Goal: Contribute content: Add original content to the website for others to see

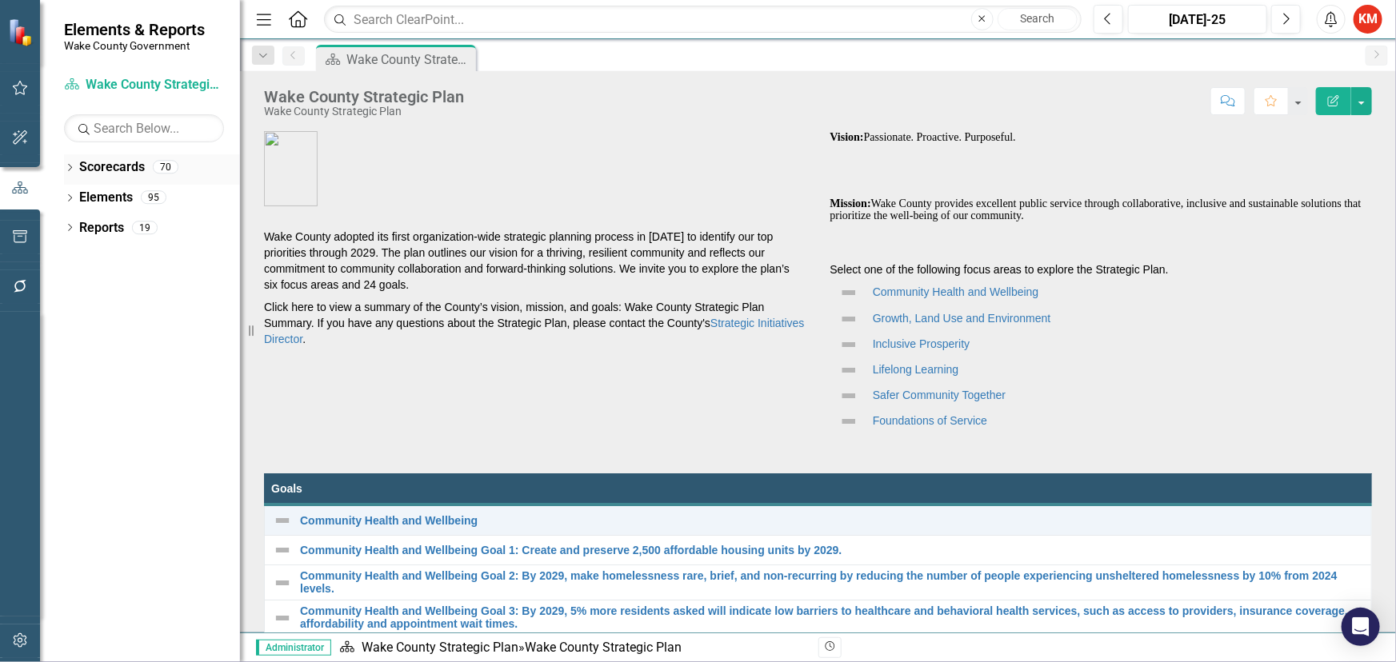
click at [68, 166] on icon "Dropdown" at bounding box center [69, 169] width 11 height 9
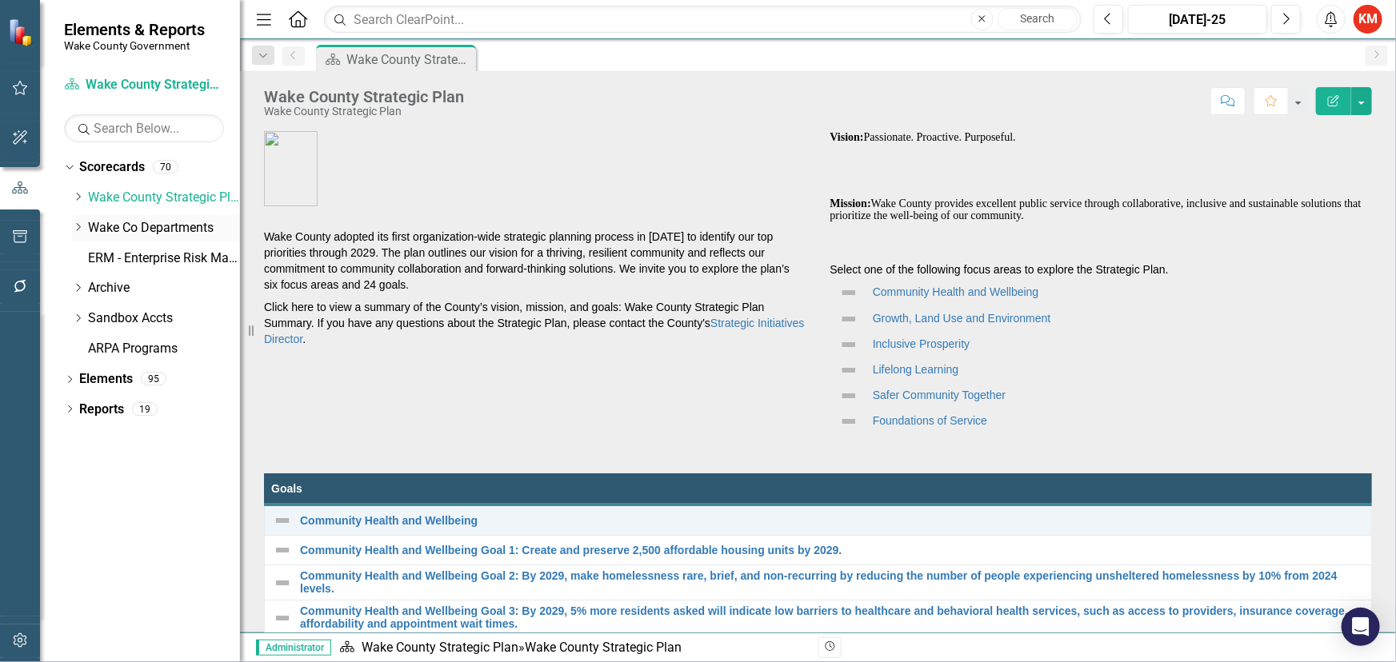
click at [76, 227] on icon "Dropdown" at bounding box center [78, 227] width 12 height 10
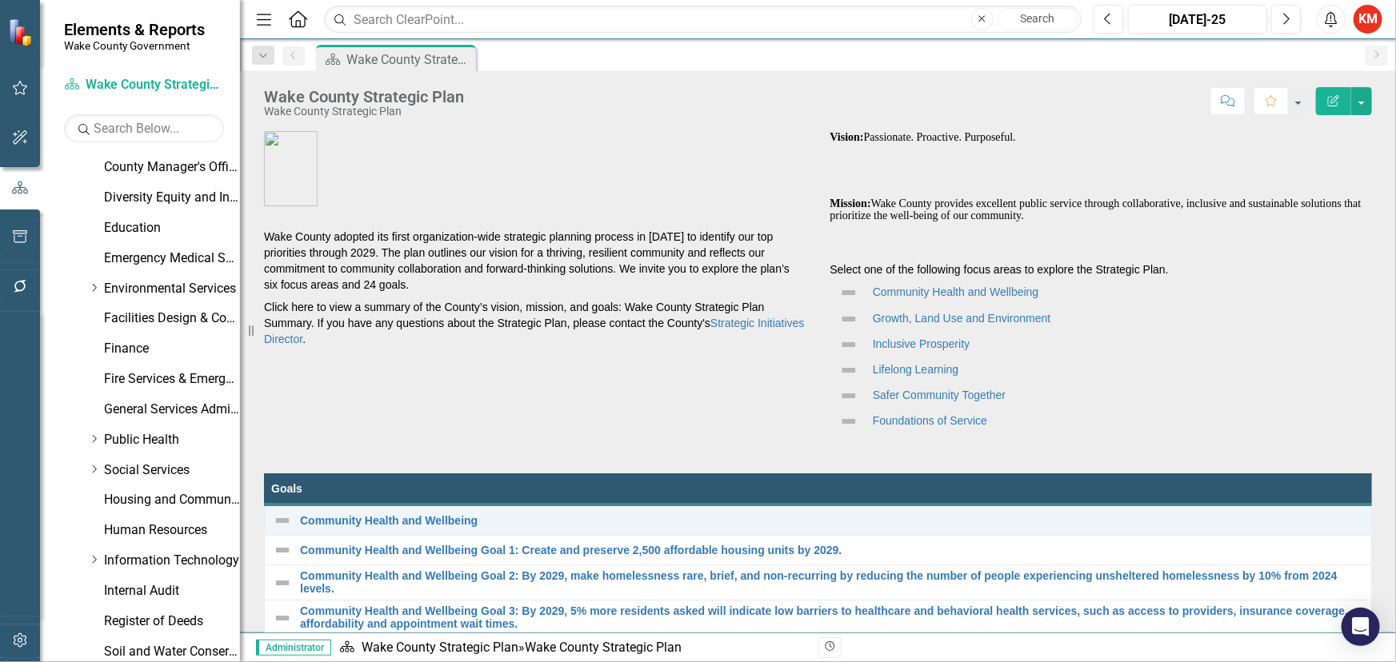
scroll to position [290, 0]
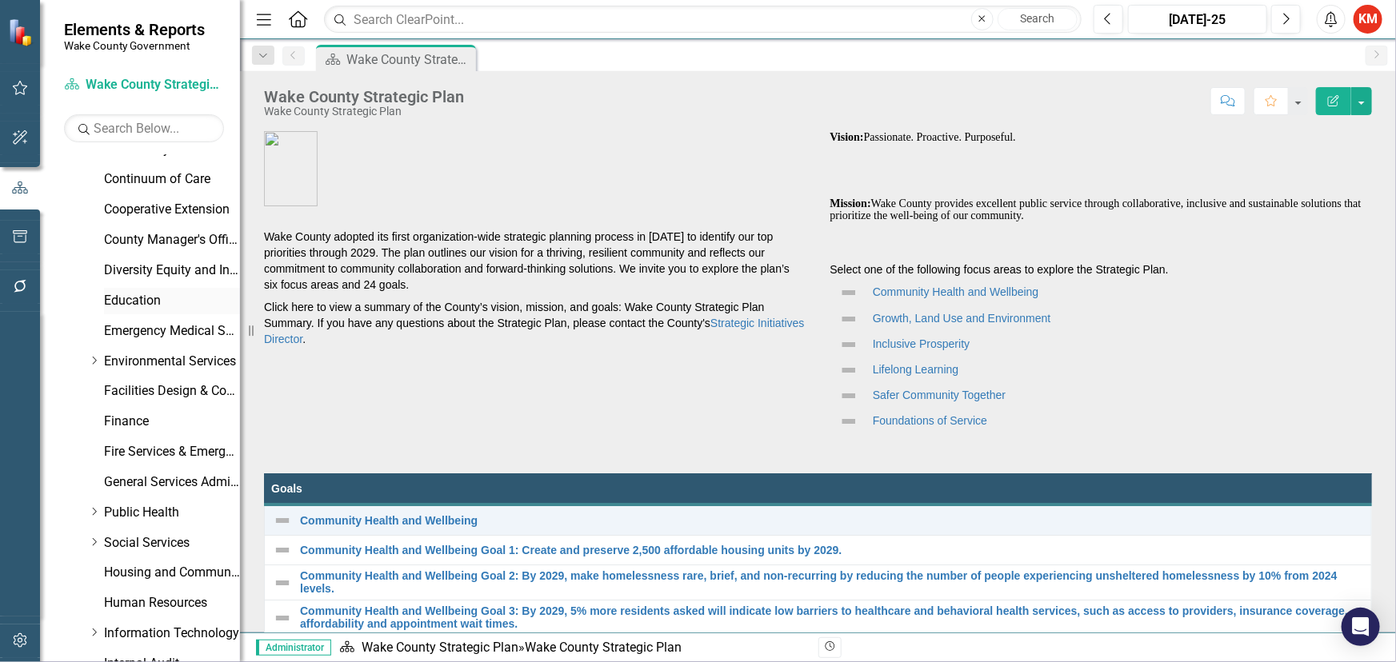
click at [111, 298] on link "Education" at bounding box center [172, 301] width 136 height 18
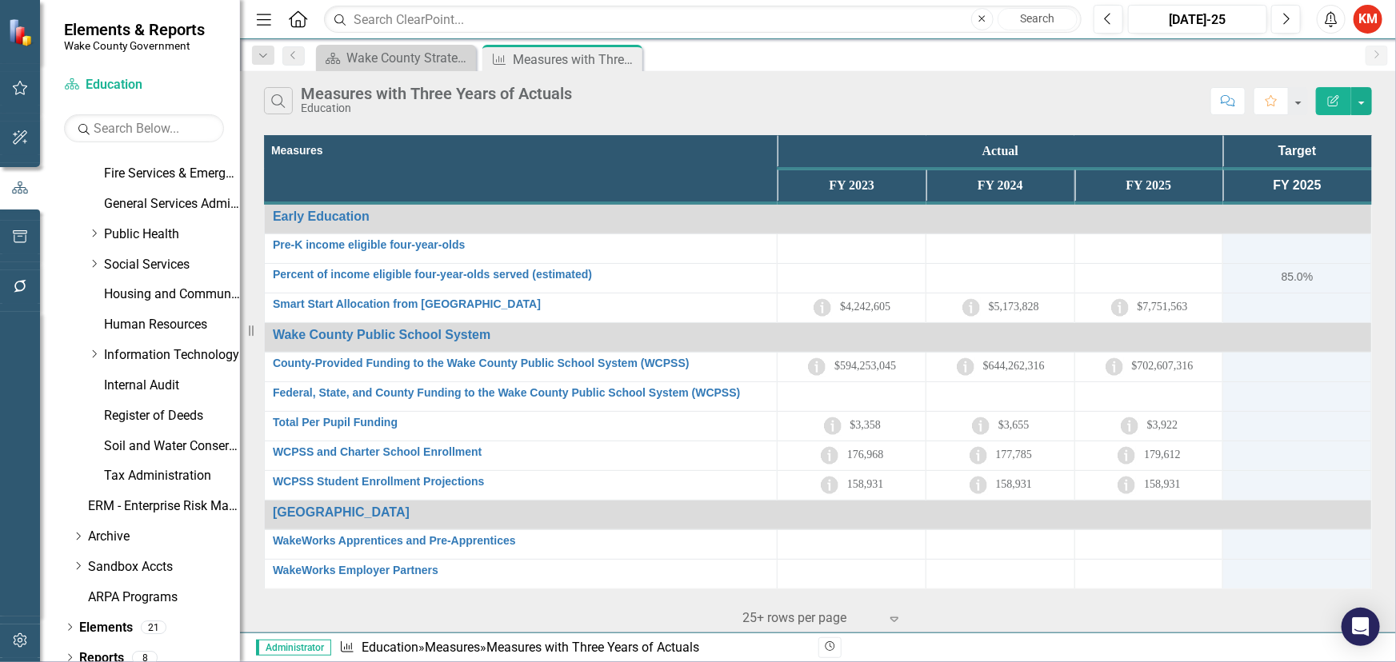
scroll to position [582, 0]
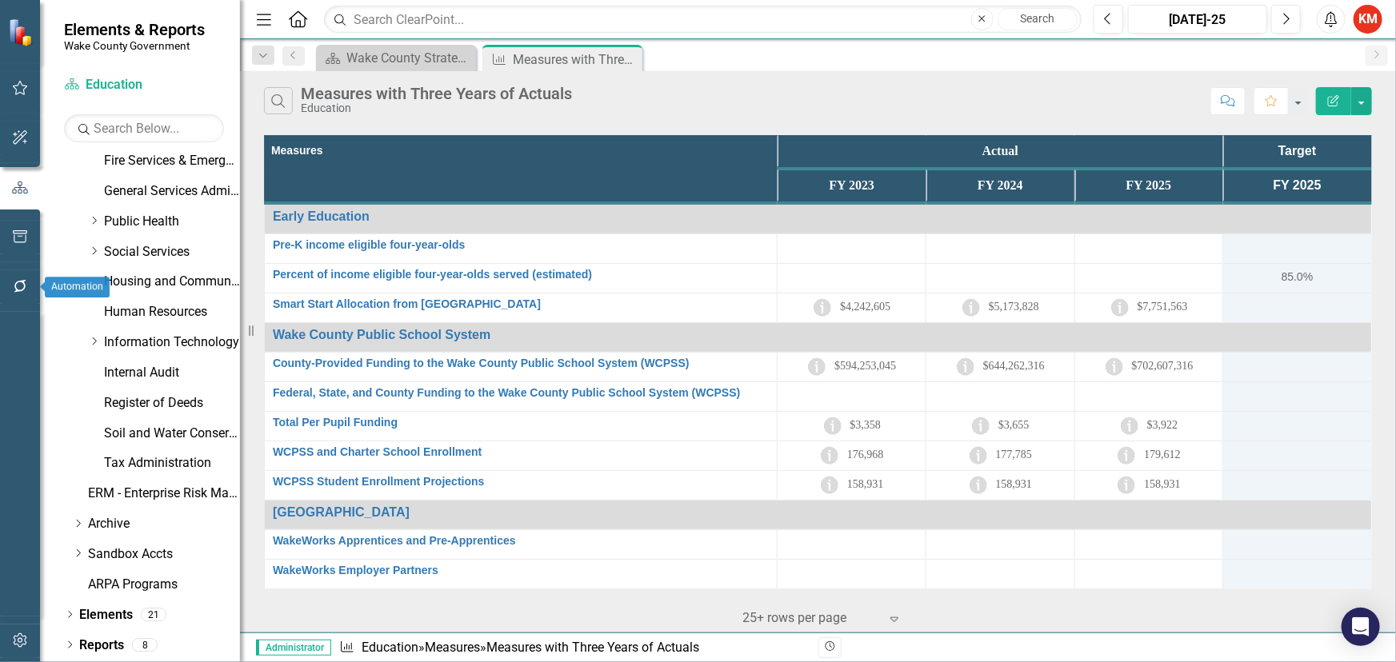
click at [22, 287] on icon "button" at bounding box center [20, 286] width 17 height 13
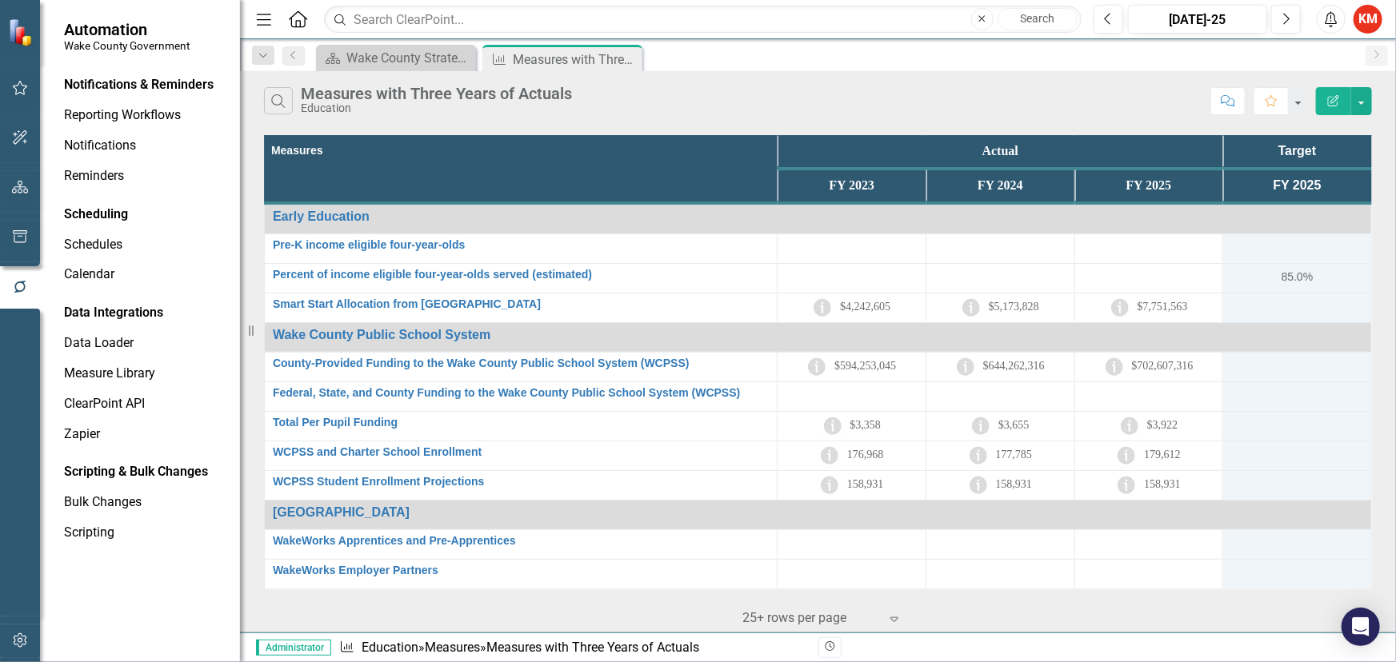
click at [149, 85] on div "Notifications & Reminders" at bounding box center [139, 85] width 150 height 18
click at [27, 279] on button "button" at bounding box center [20, 287] width 40 height 26
click at [106, 120] on link "Reporting Workflows" at bounding box center [144, 115] width 160 height 18
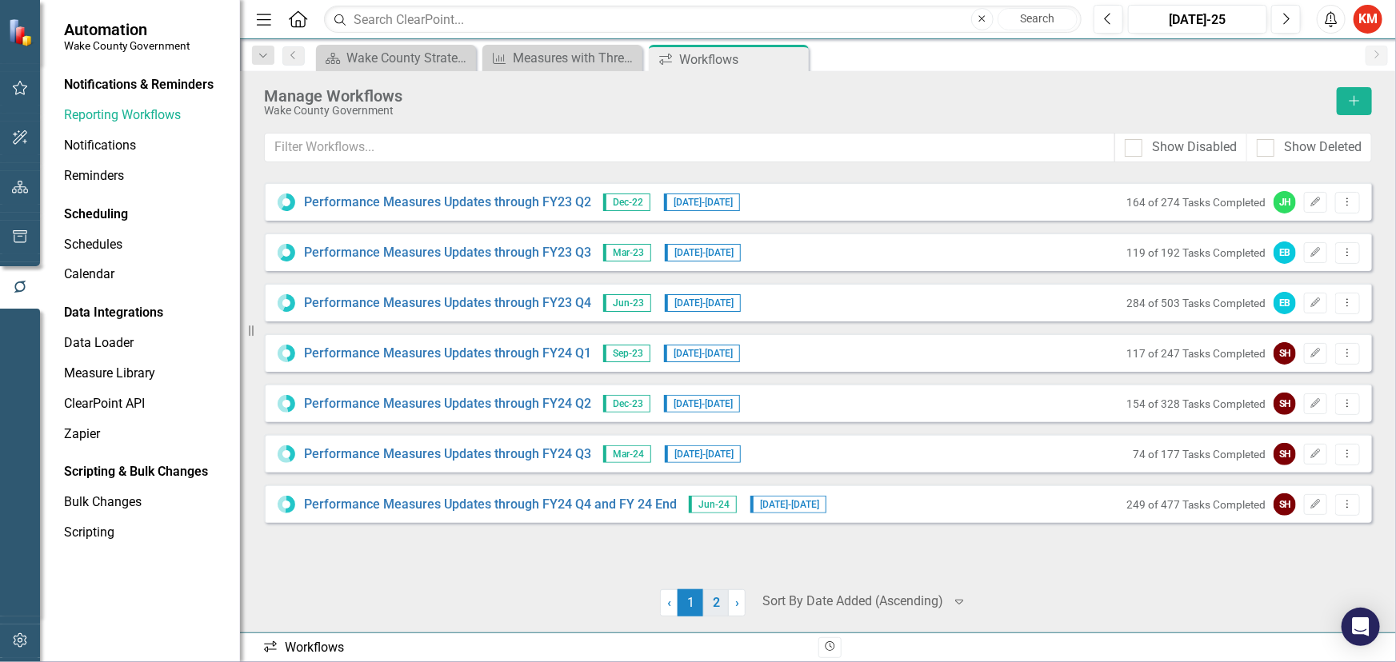
click at [710, 603] on link "2" at bounding box center [716, 603] width 26 height 27
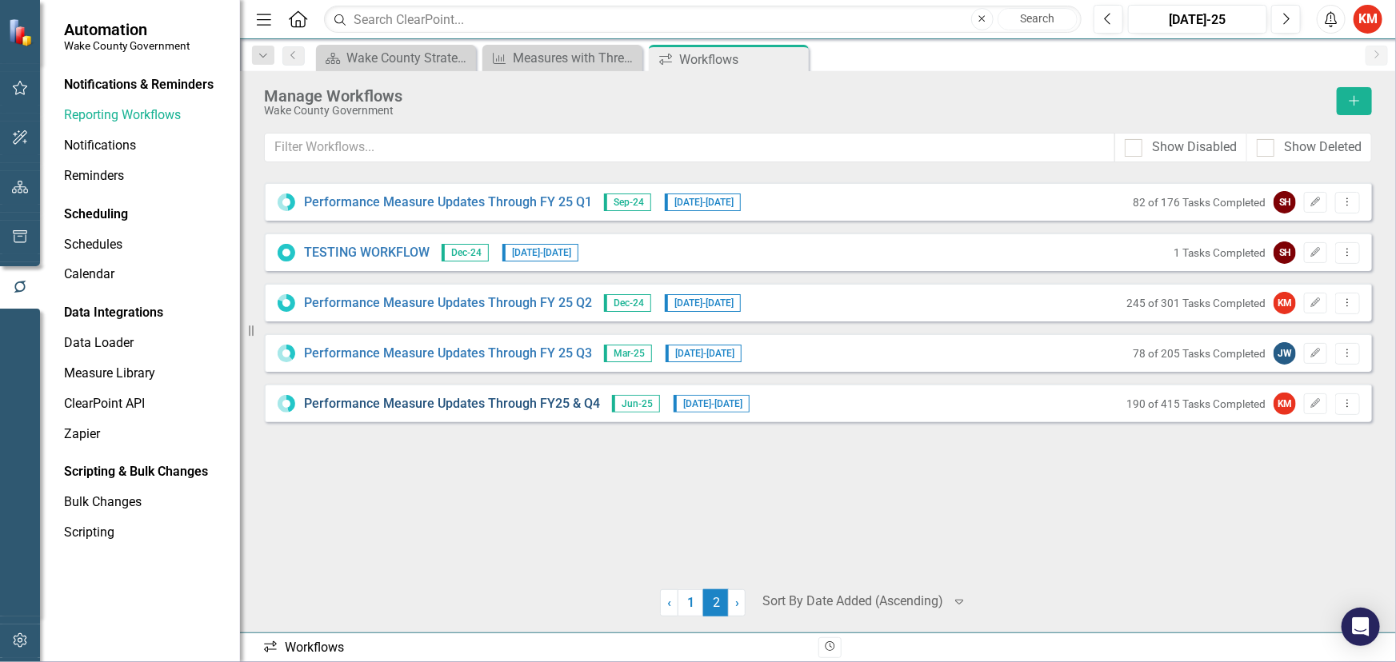
click at [422, 400] on link "Performance Measure Updates Through FY25 & Q4" at bounding box center [452, 404] width 296 height 18
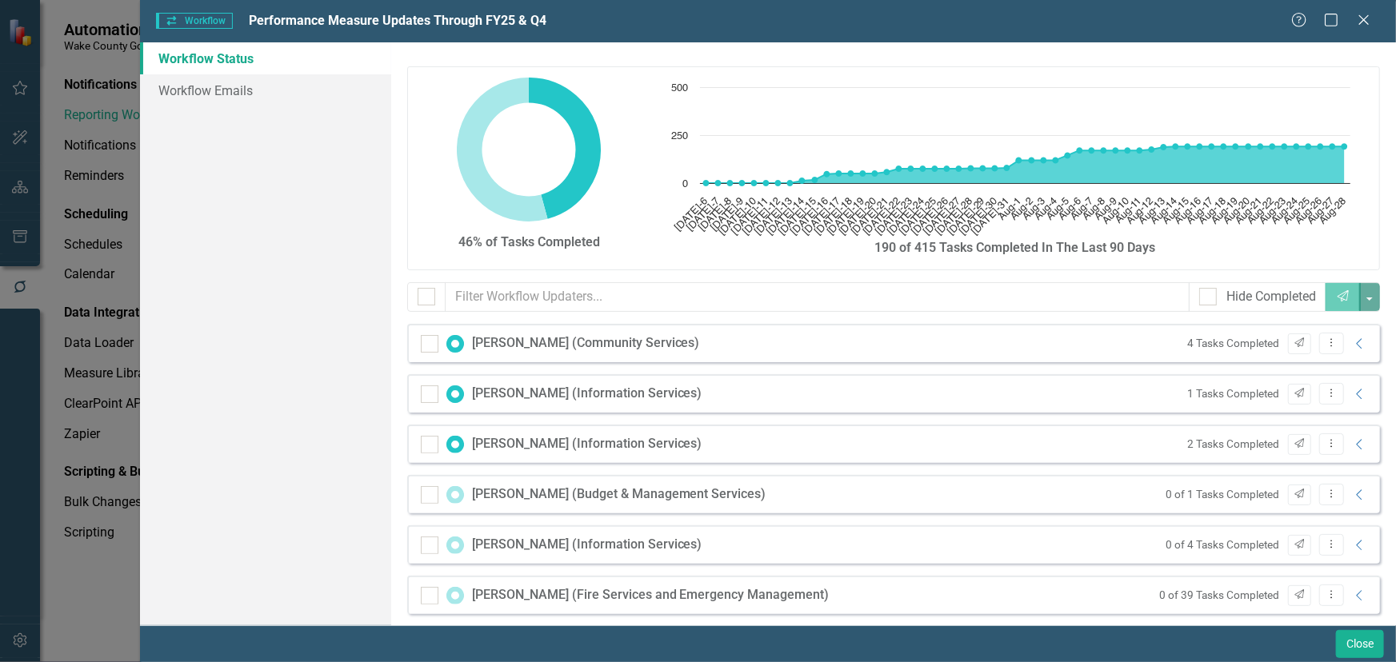
checkbox input "false"
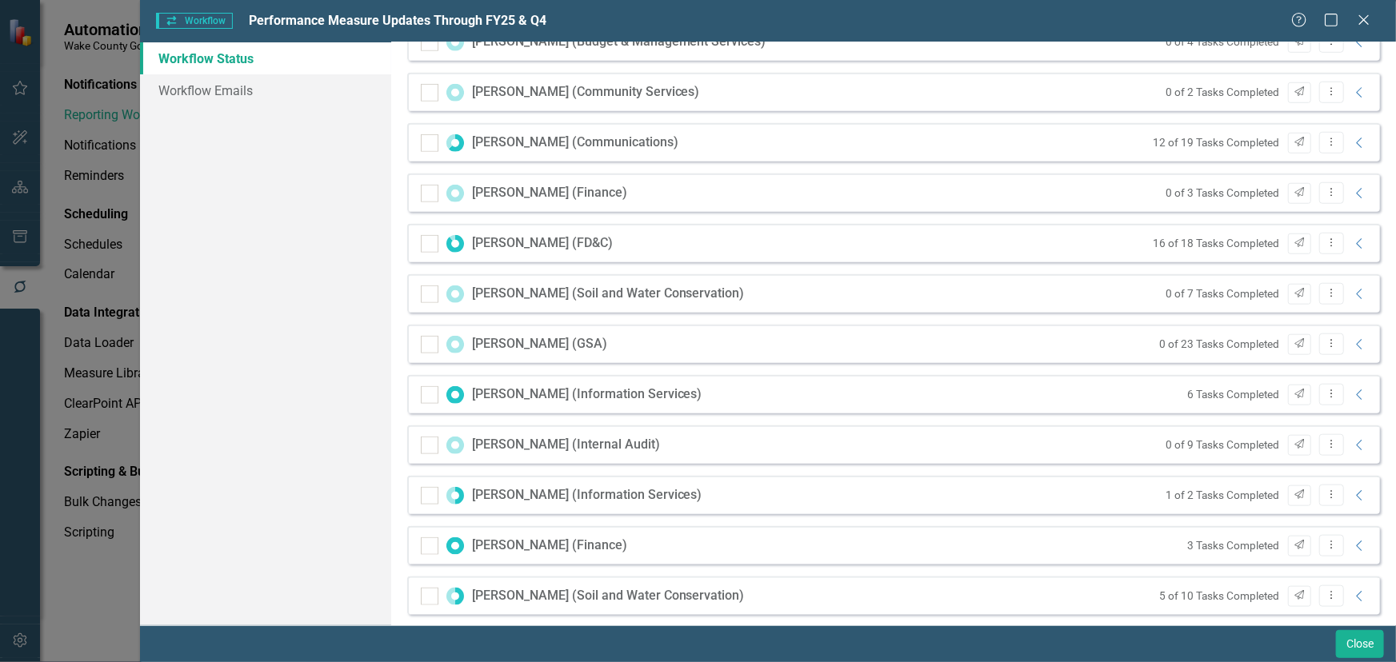
scroll to position [582, 0]
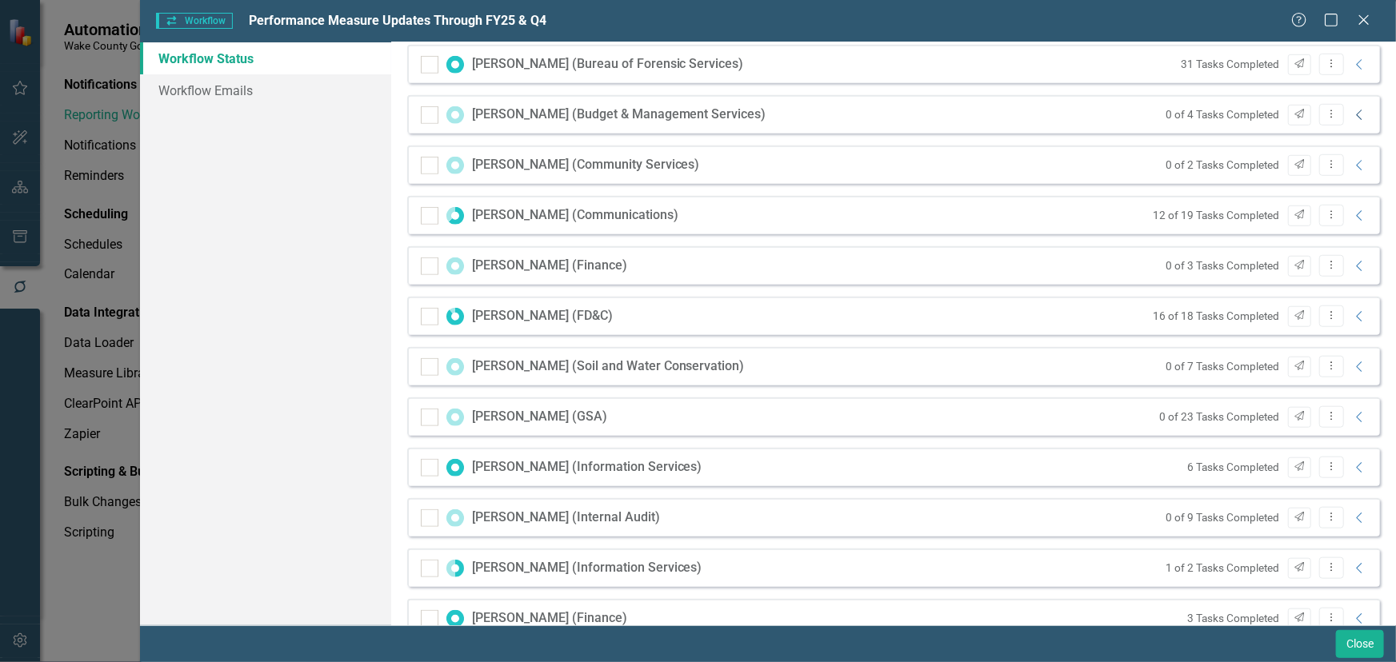
click at [1352, 110] on icon "Collapse" at bounding box center [1360, 115] width 16 height 13
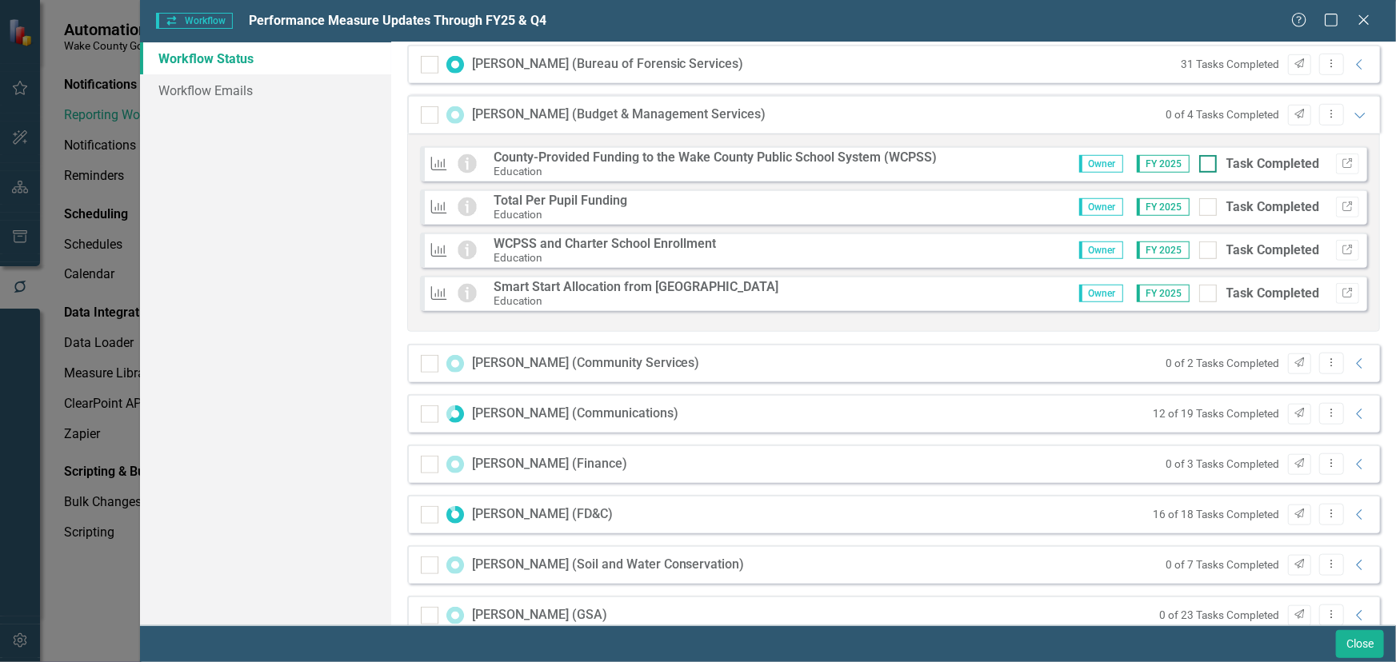
click at [1203, 162] on div at bounding box center [1208, 164] width 18 height 18
click at [1203, 162] on input "Task Completed" at bounding box center [1204, 160] width 10 height 10
checkbox input "true"
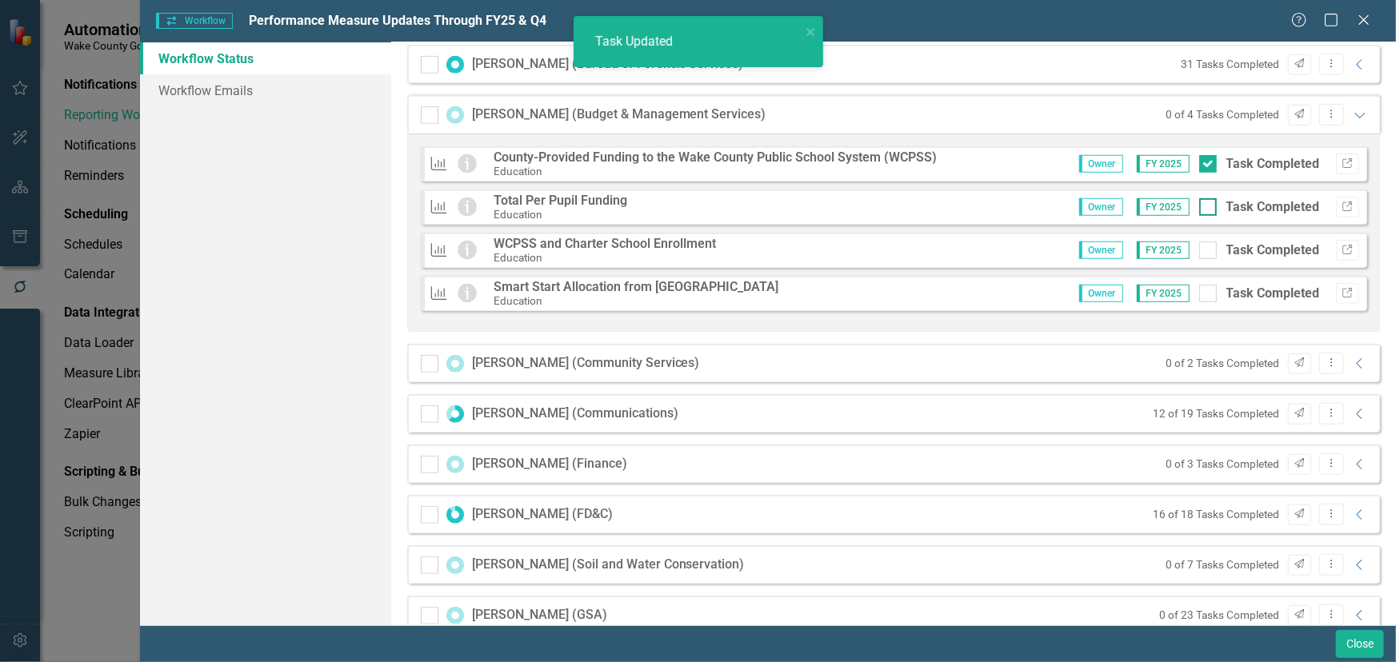
click at [1199, 207] on input "Task Completed" at bounding box center [1204, 203] width 10 height 10
checkbox input "true"
click at [1201, 253] on div at bounding box center [1208, 251] width 18 height 18
click at [1201, 252] on input "Task Completed" at bounding box center [1204, 247] width 10 height 10
checkbox input "true"
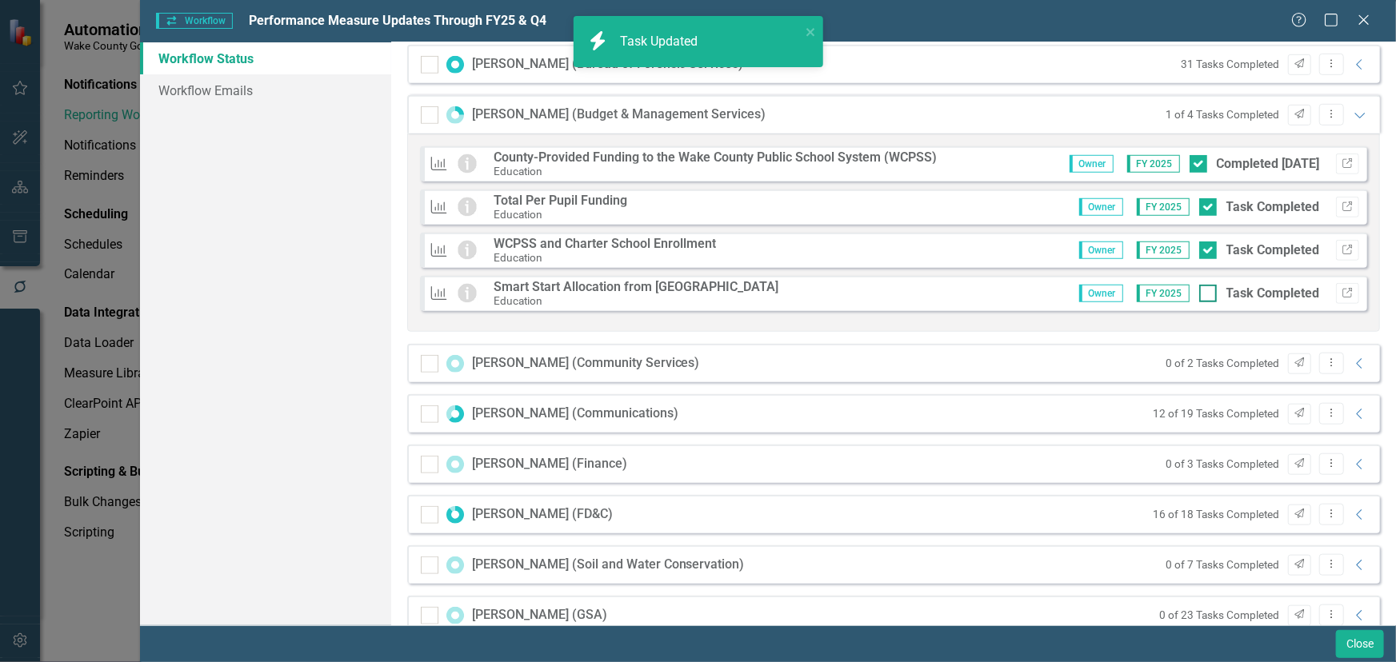
click at [1199, 293] on input "Task Completed" at bounding box center [1204, 290] width 10 height 10
checkbox input "true"
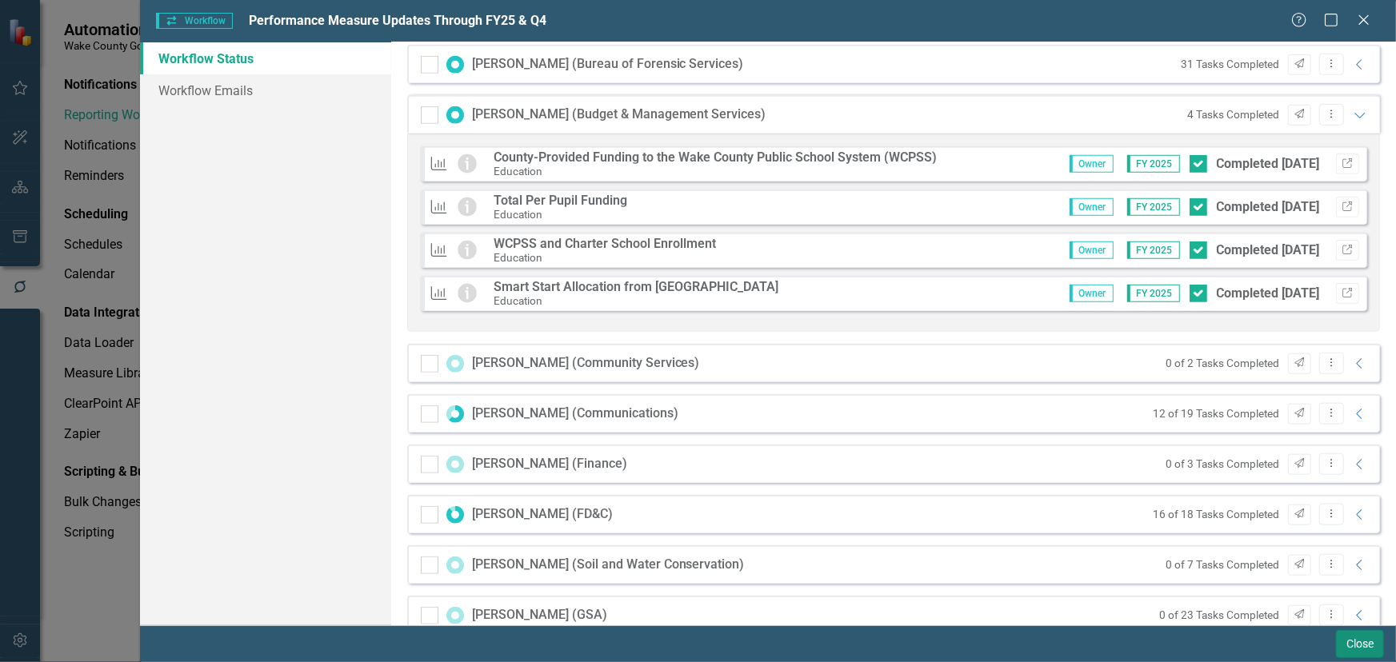
click at [1361, 644] on button "Close" at bounding box center [1360, 644] width 48 height 28
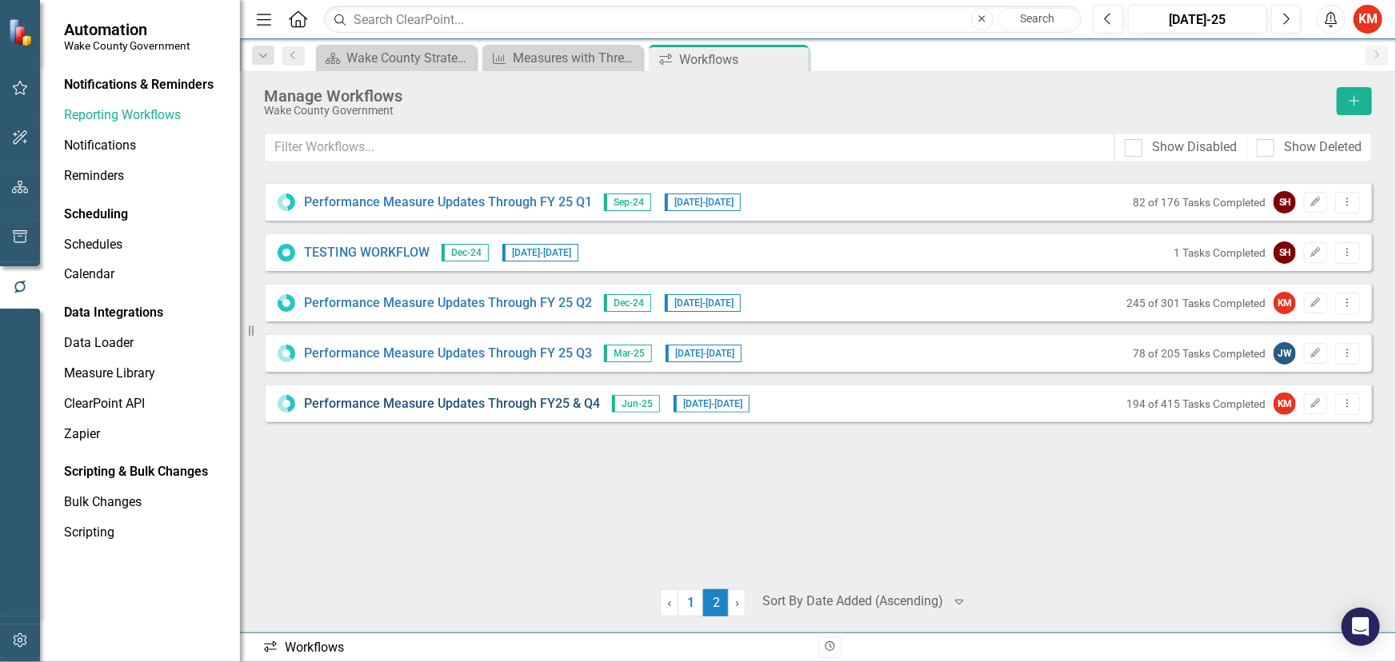
click at [439, 401] on link "Performance Measure Updates Through FY25 & Q4" at bounding box center [452, 404] width 296 height 18
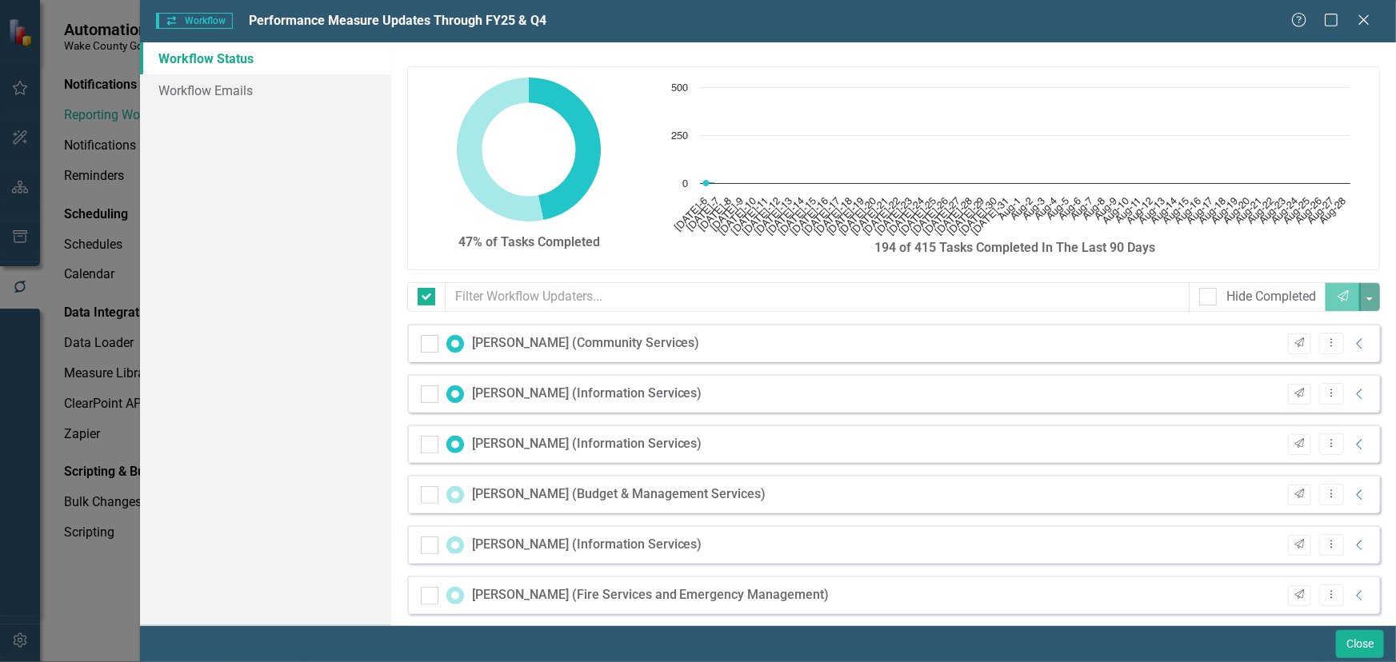
checkbox input "false"
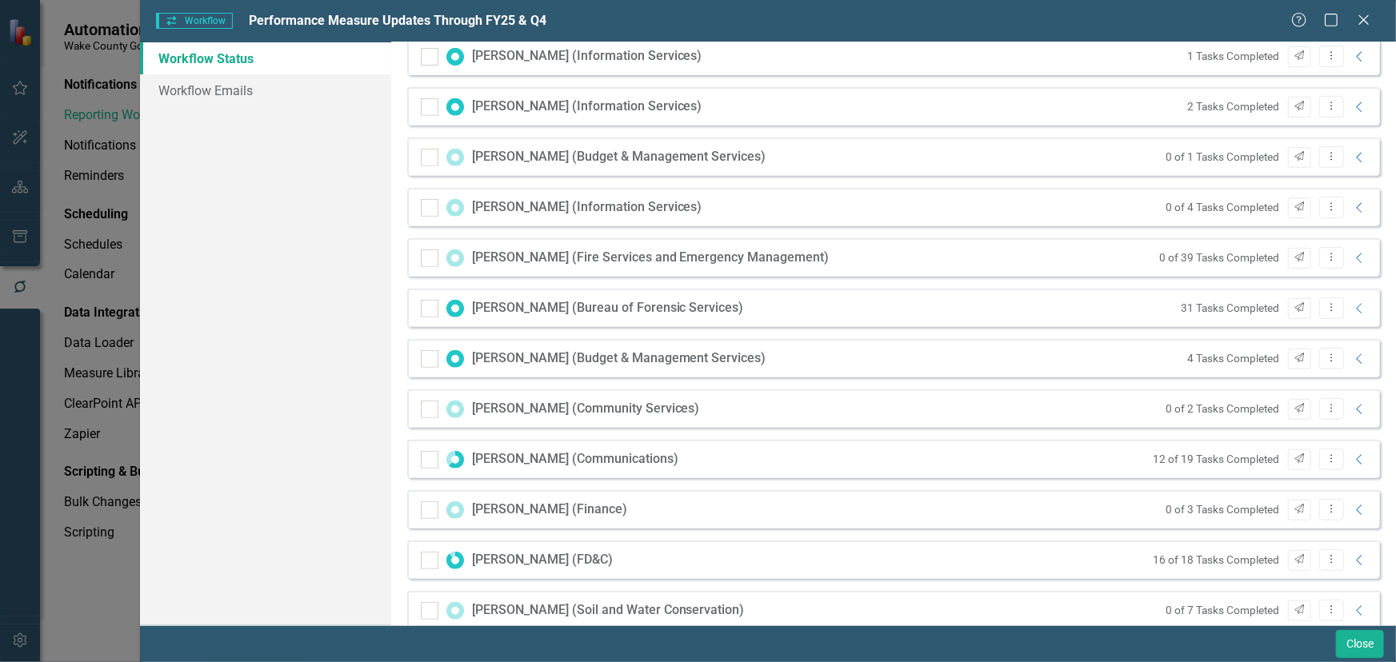
scroll to position [363, 0]
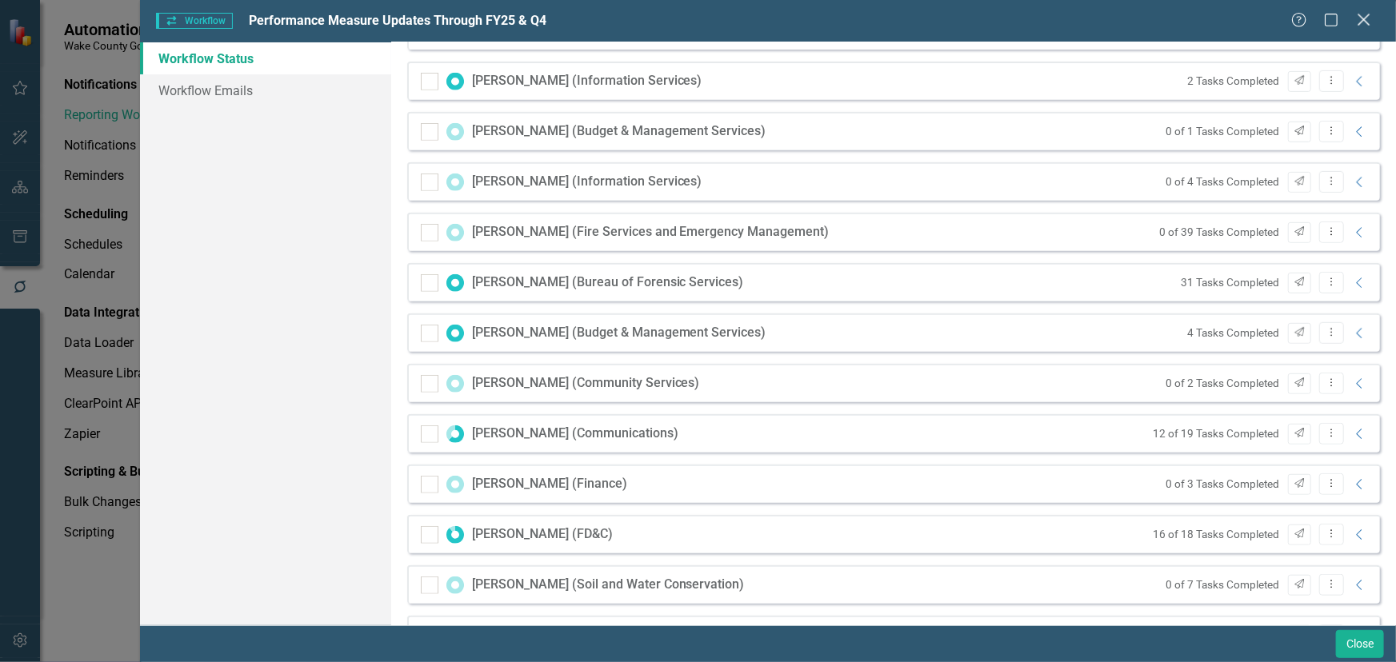
click at [1362, 22] on icon at bounding box center [1364, 20] width 12 height 12
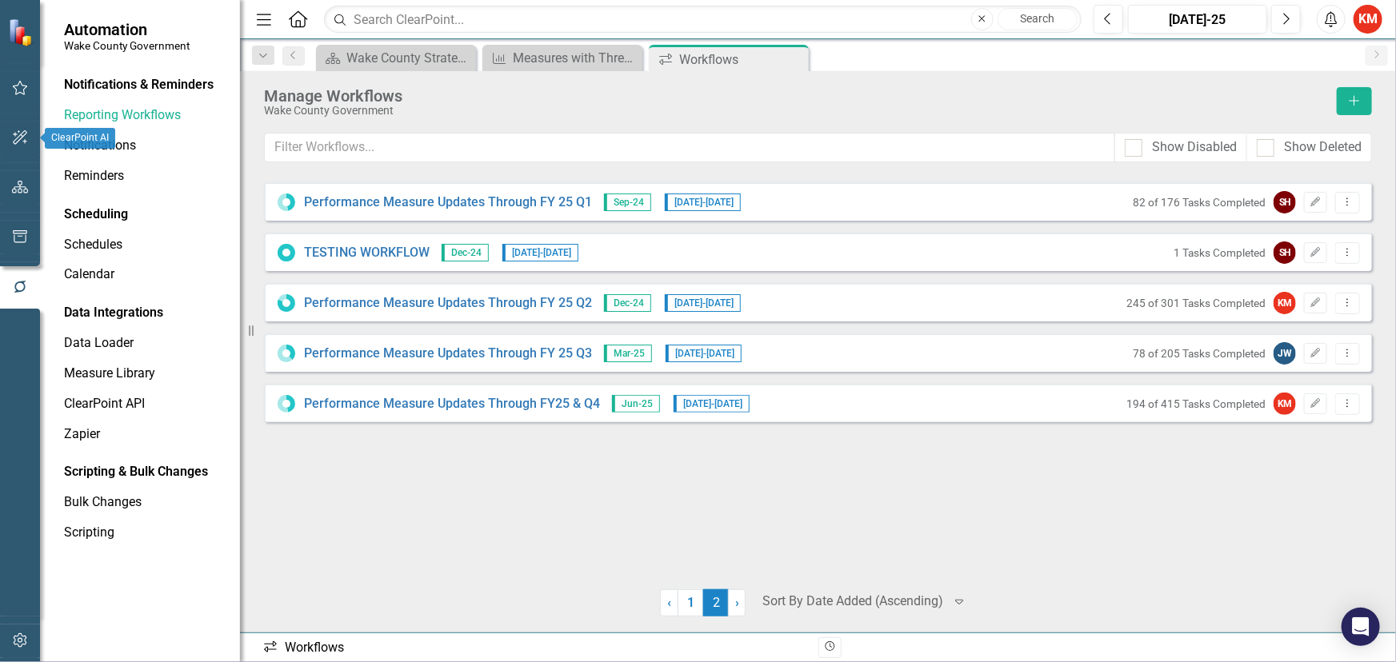
click at [24, 144] on button "button" at bounding box center [20, 139] width 36 height 34
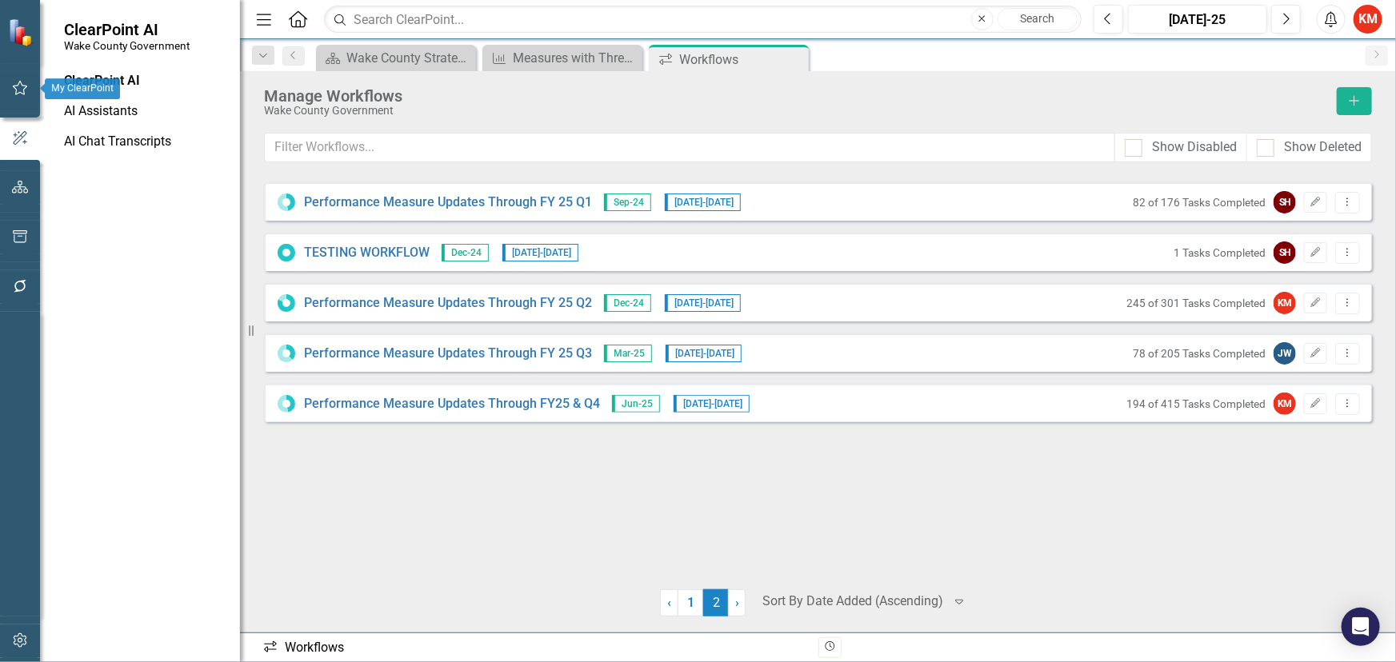
click at [23, 96] on button "button" at bounding box center [20, 89] width 36 height 34
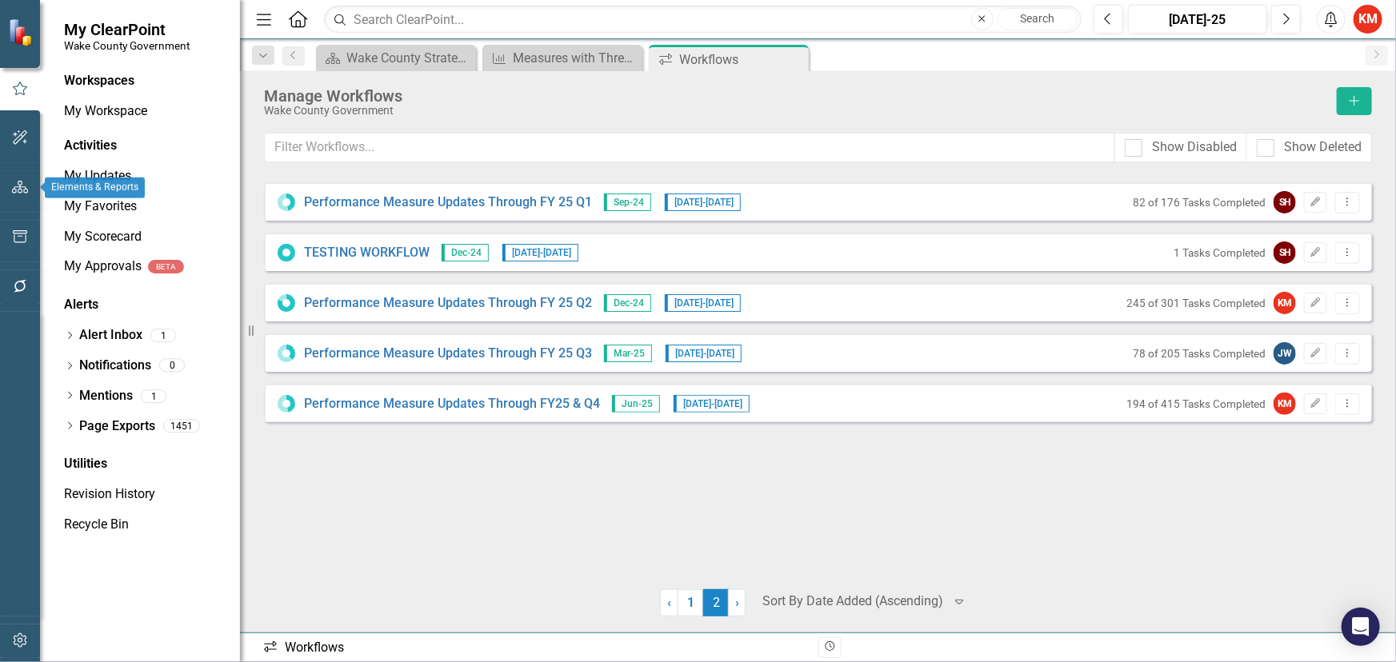
click at [15, 175] on button "button" at bounding box center [20, 188] width 36 height 34
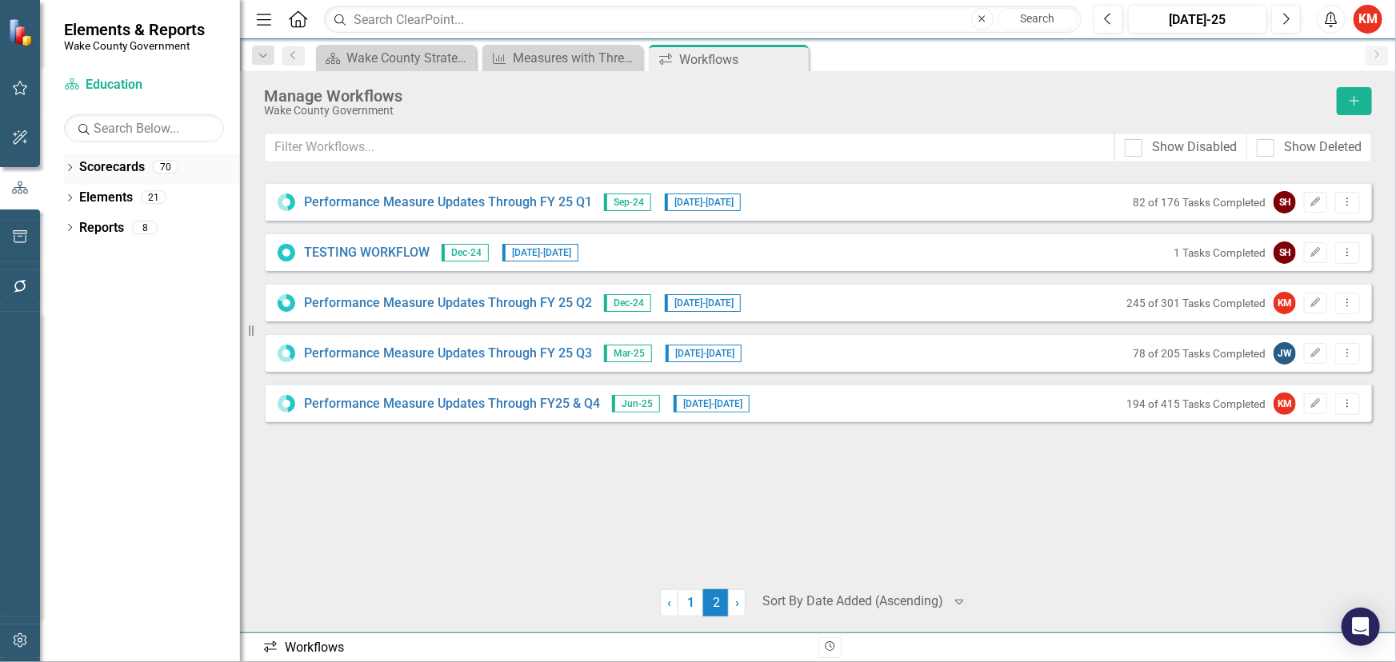
click at [68, 167] on icon "Dropdown" at bounding box center [69, 169] width 11 height 9
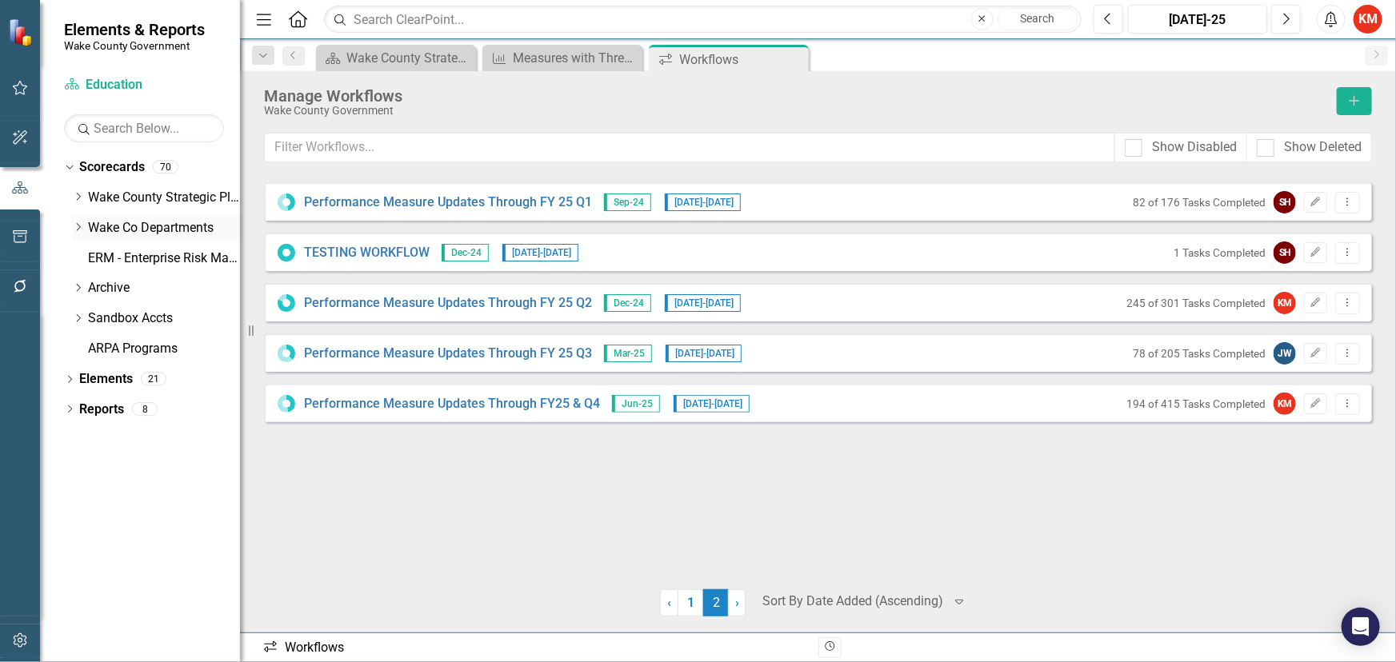
click at [74, 228] on icon "Dropdown" at bounding box center [78, 227] width 12 height 10
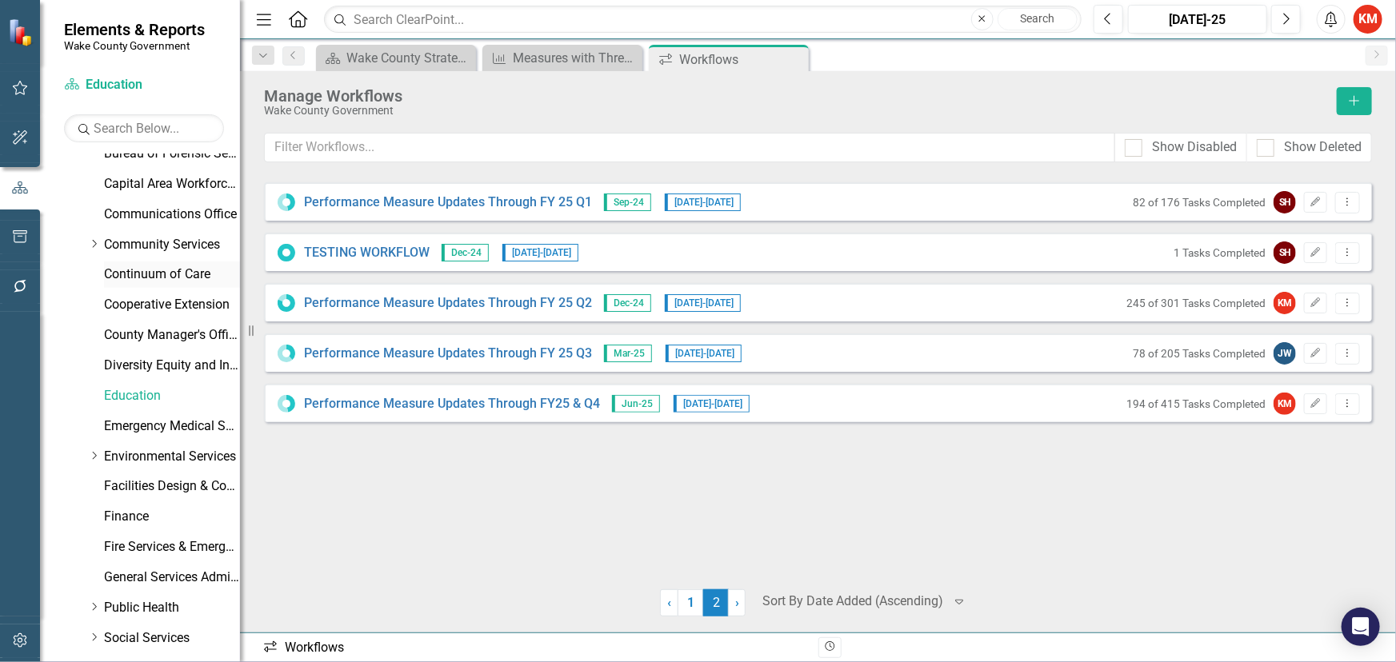
scroll to position [218, 0]
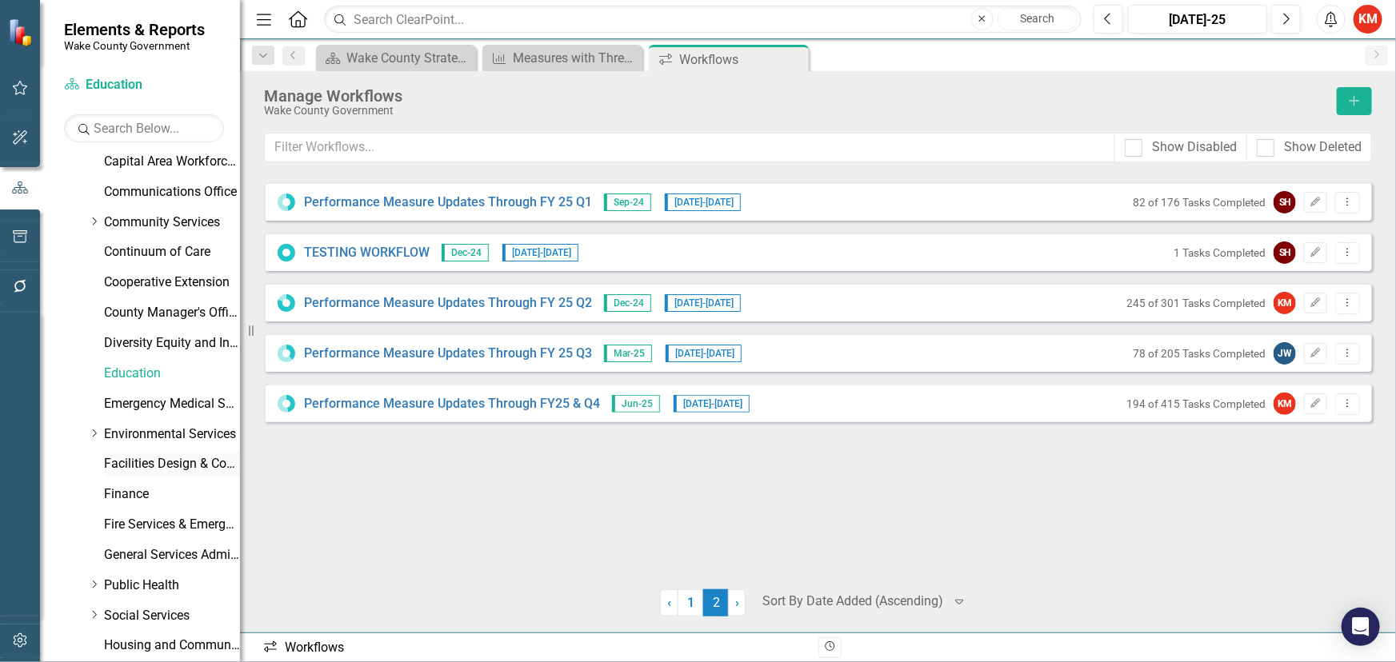
click at [141, 458] on link "Facilities Design & Construction" at bounding box center [172, 464] width 136 height 18
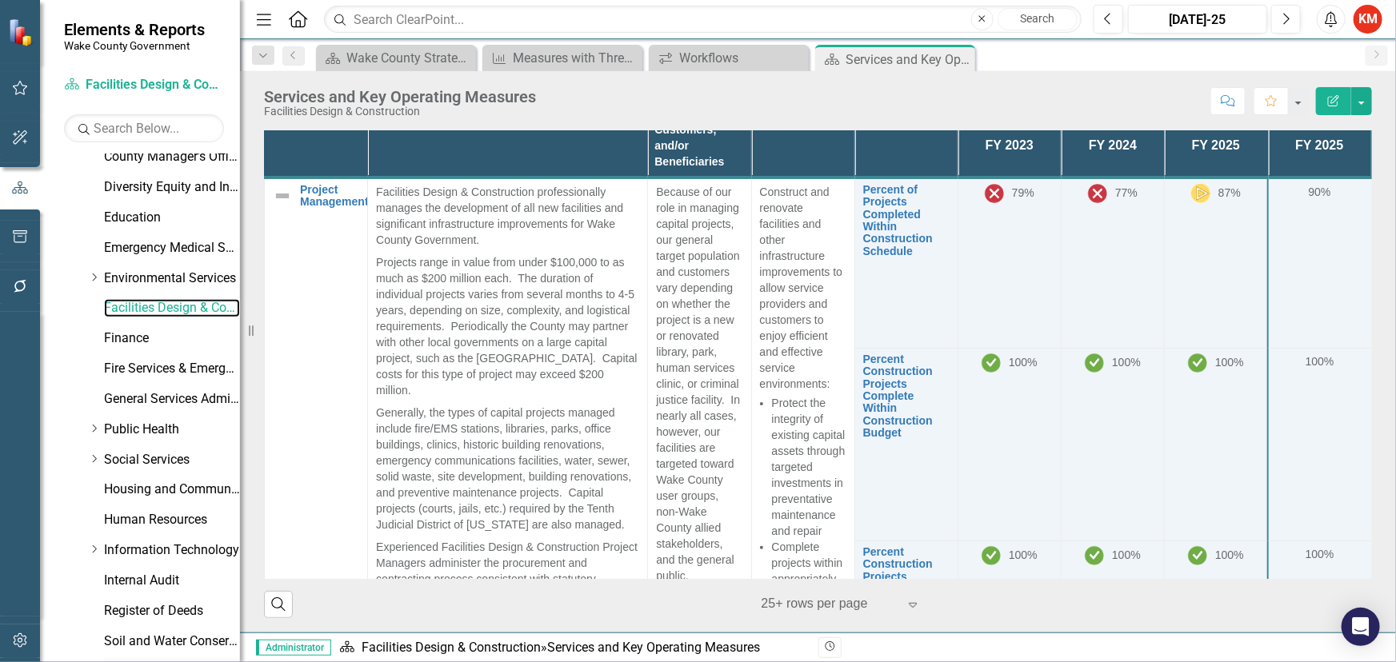
scroll to position [582, 0]
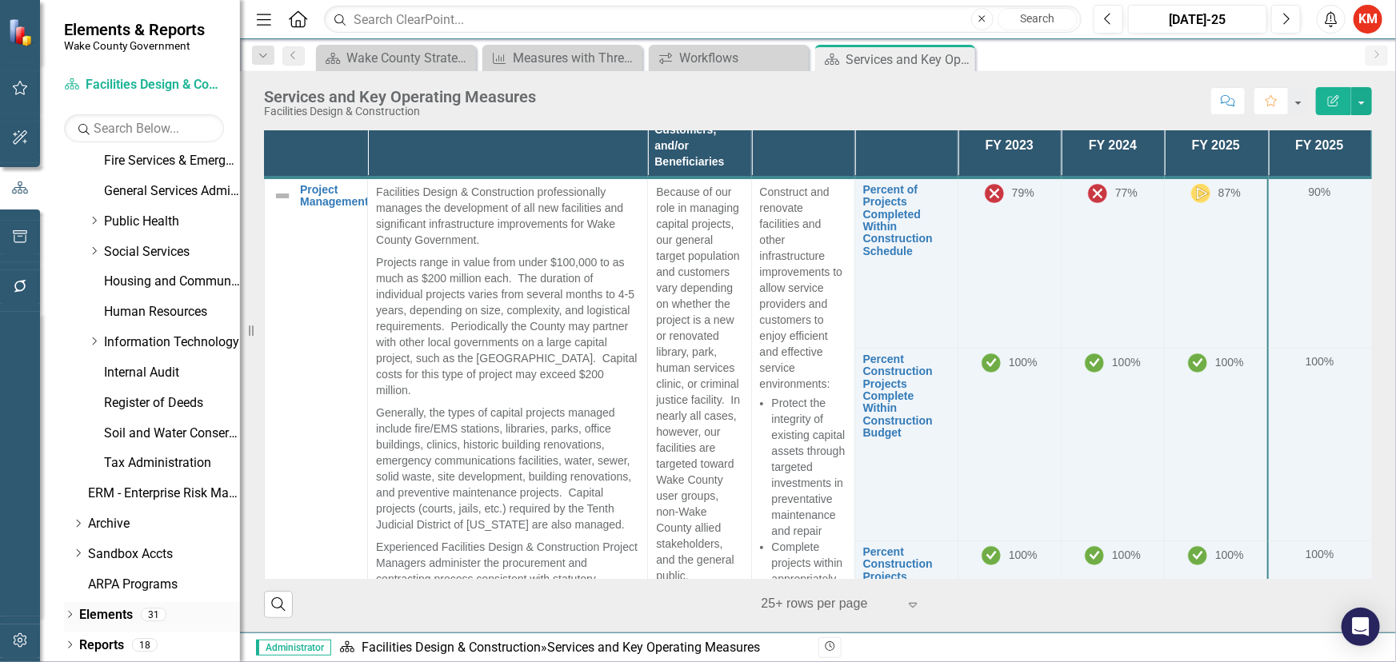
click at [71, 615] on icon "Dropdown" at bounding box center [69, 616] width 11 height 9
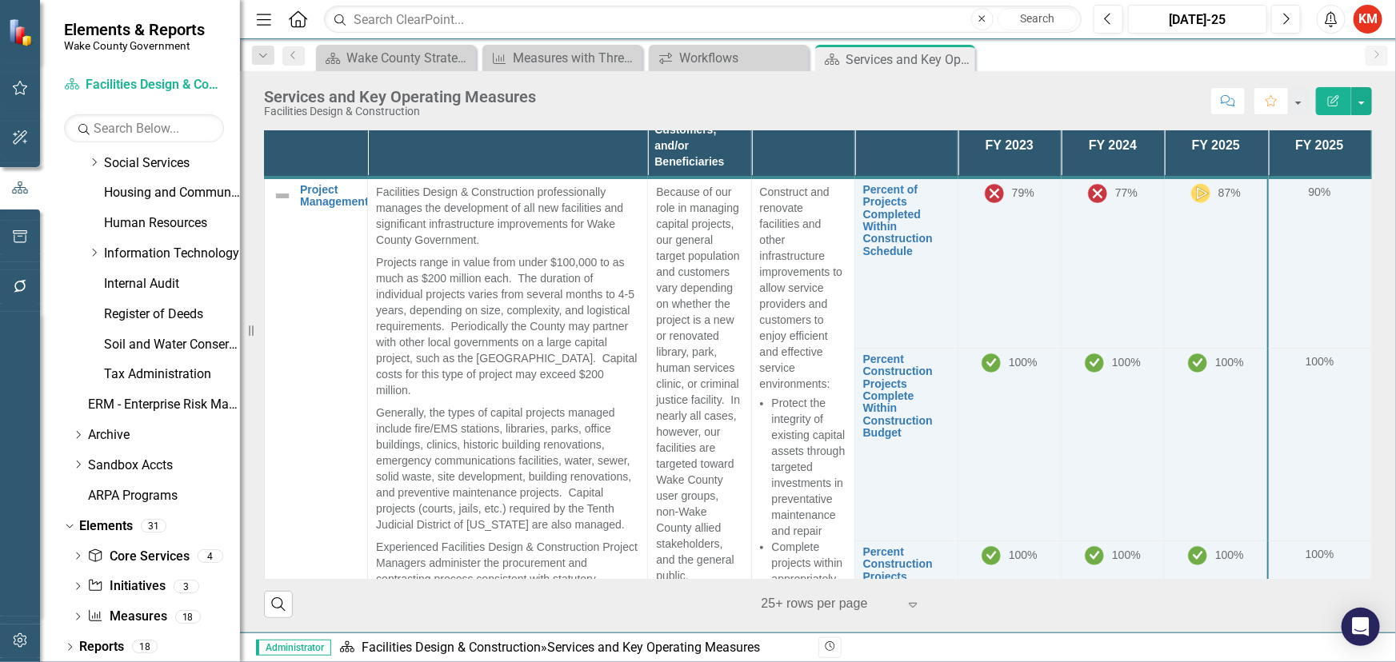
scroll to position [672, 0]
click at [115, 615] on link "Measure Measures" at bounding box center [126, 615] width 79 height 18
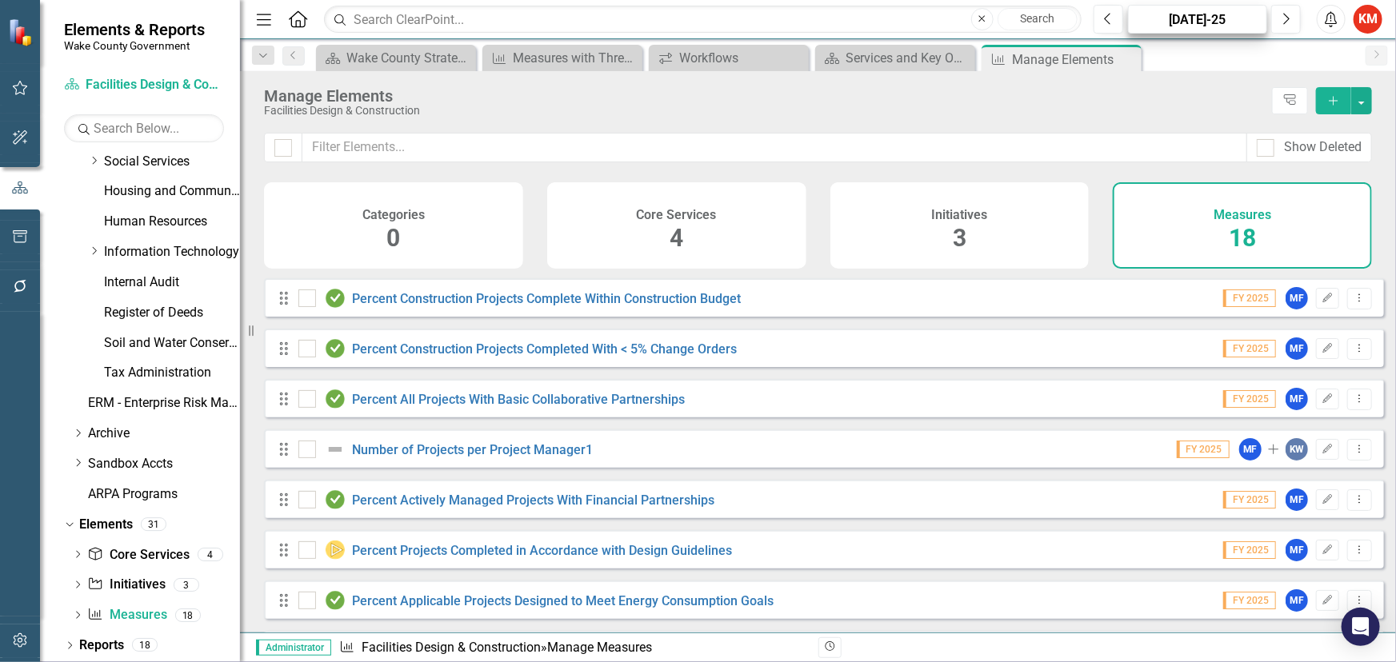
scroll to position [250, 0]
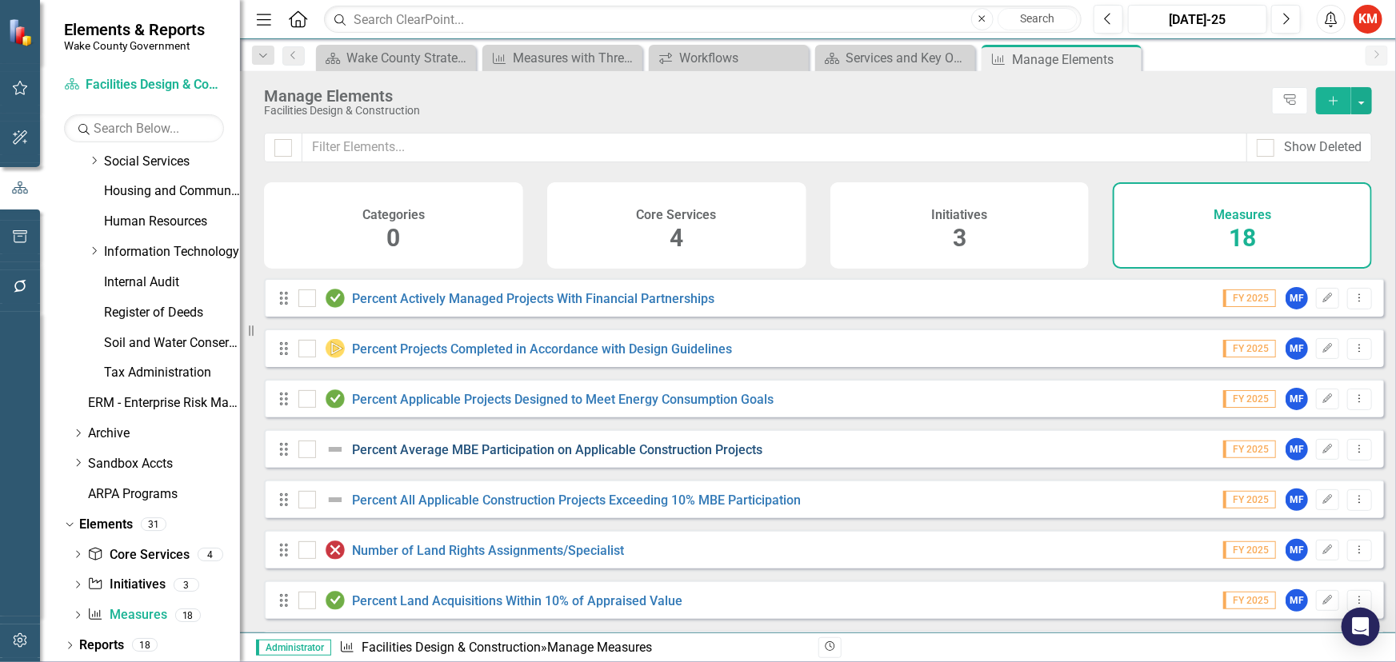
click at [497, 458] on link "Percent Average MBE Participation on Applicable Construction Projects" at bounding box center [558, 449] width 410 height 15
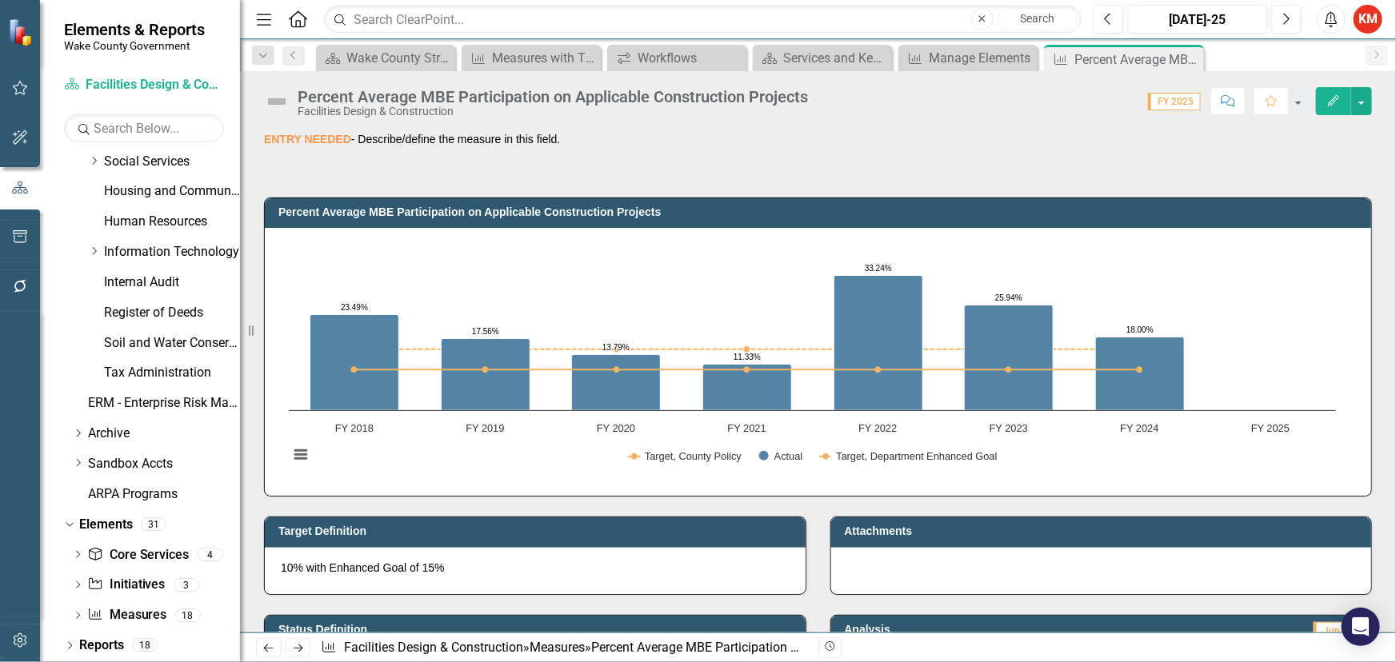
click at [442, 140] on p "ENTRY NEEDED - Describe/define the measure in this field." at bounding box center [818, 139] width 1108 height 16
click at [1333, 102] on icon "Edit" at bounding box center [1334, 100] width 14 height 11
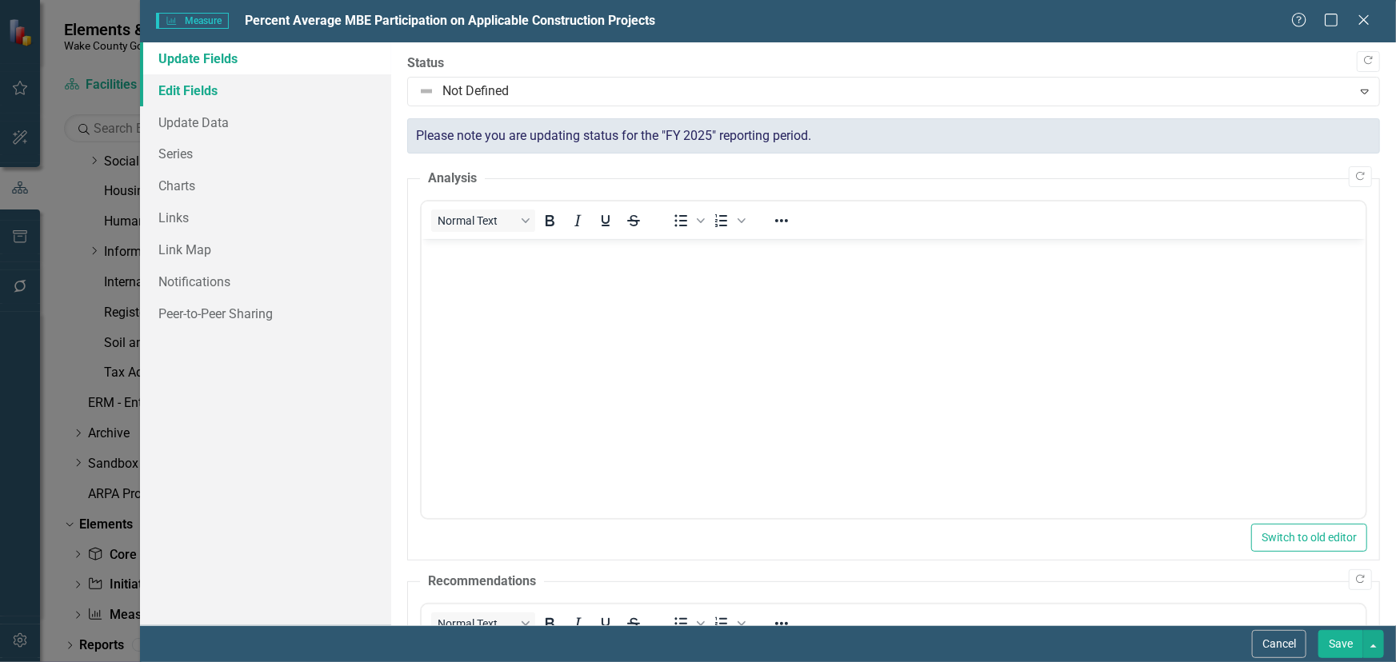
click at [206, 95] on link "Edit Fields" at bounding box center [265, 90] width 251 height 32
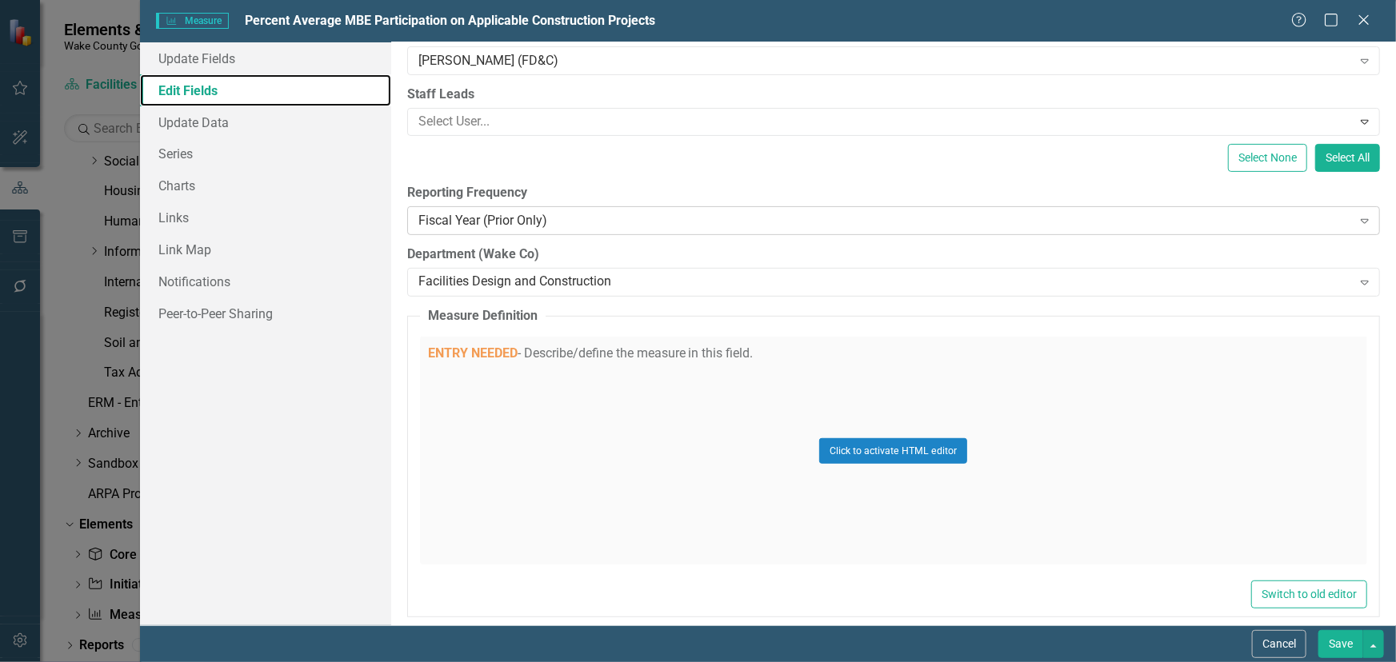
scroll to position [290, 0]
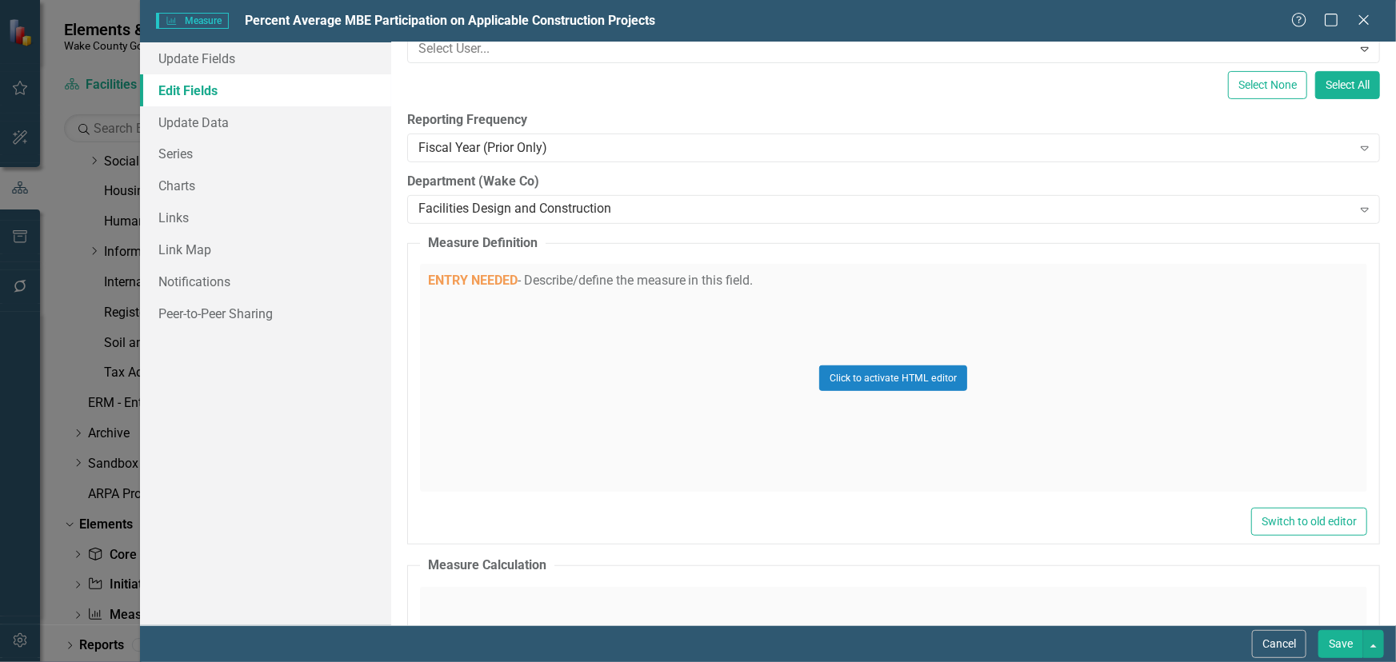
click at [560, 281] on div "Click to activate HTML editor" at bounding box center [893, 378] width 947 height 228
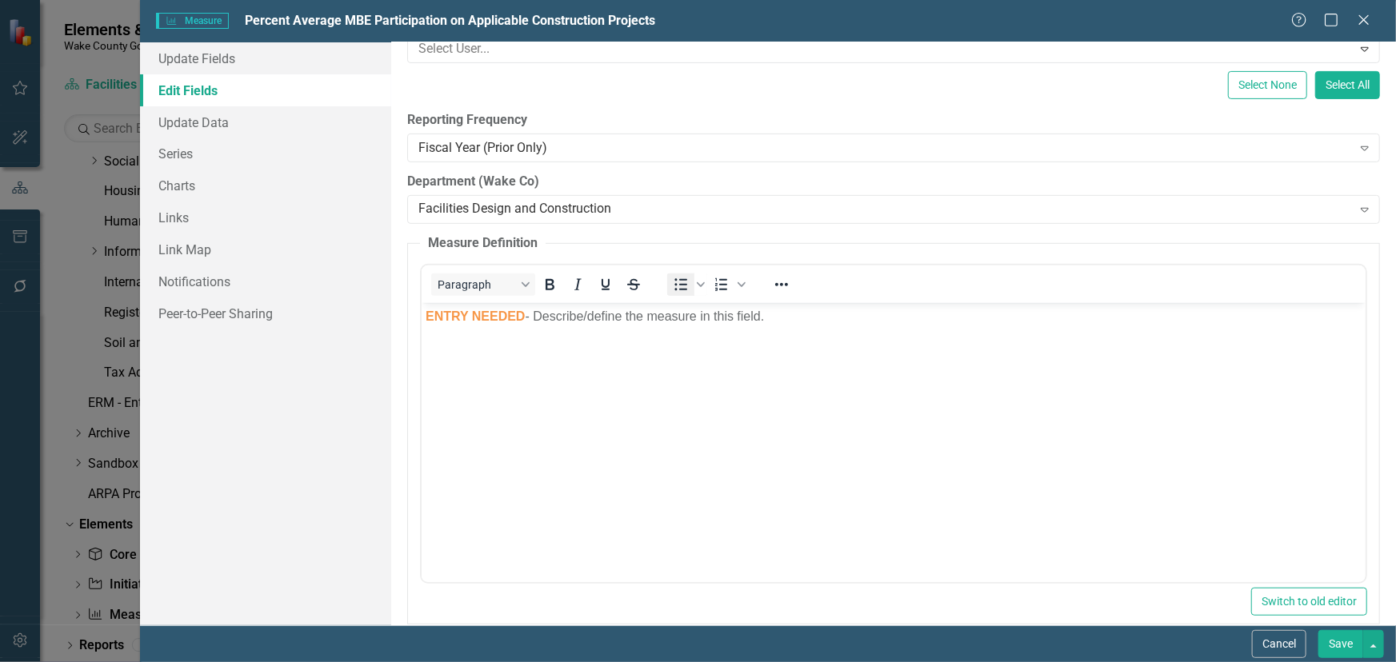
scroll to position [0, 0]
click at [428, 315] on span "ENTRY NEEDED" at bounding box center [474, 317] width 99 height 14
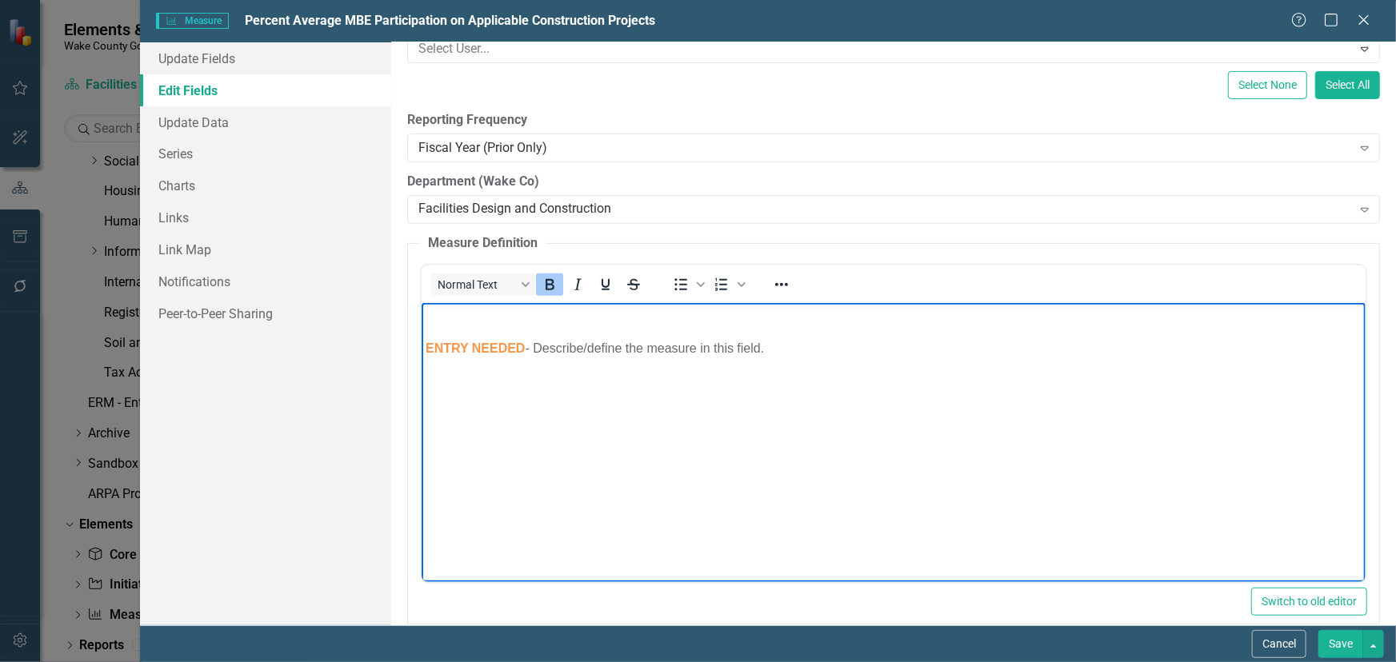
click at [439, 319] on p "Rich Text Area. Press ALT-0 for help." at bounding box center [893, 316] width 936 height 19
drag, startPoint x: 955, startPoint y: 318, endPoint x: 830, endPoint y: 588, distance: 297.1
click at [421, 303] on html "we typically do not have this information available until the end of September …" at bounding box center [893, 423] width 944 height 240
click at [551, 279] on icon "Bold" at bounding box center [550, 284] width 9 height 11
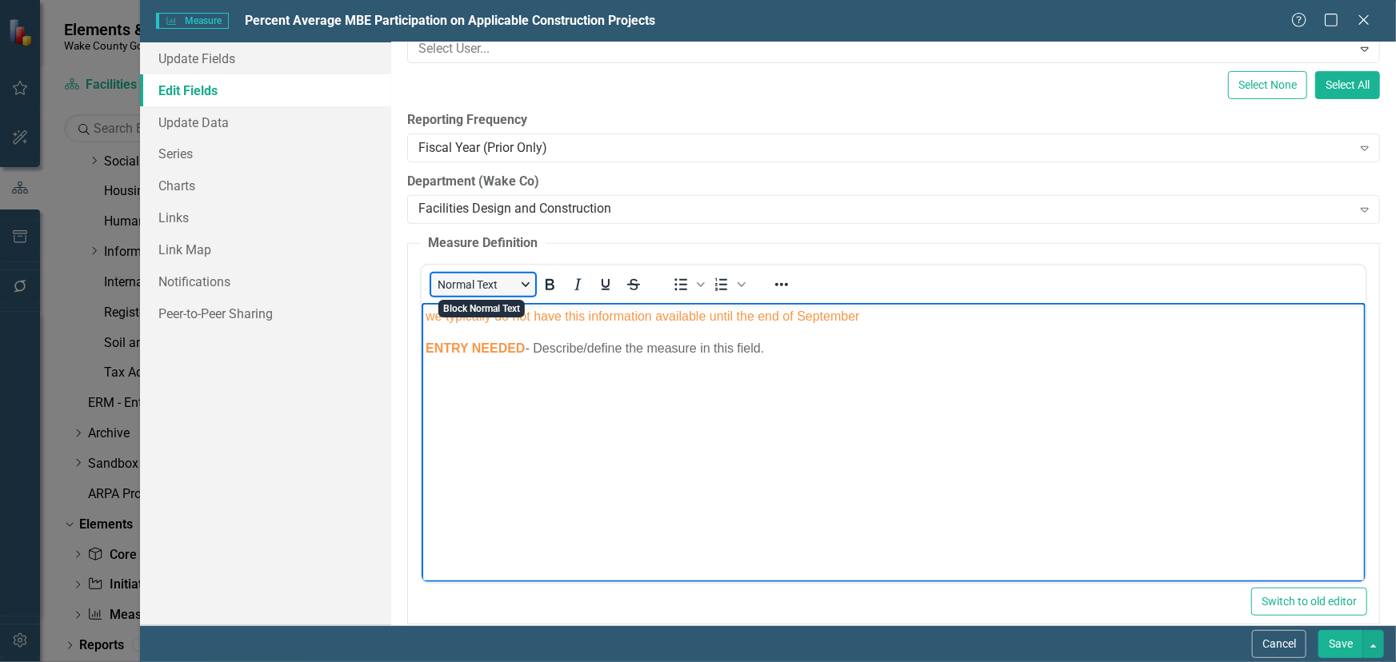
click at [522, 282] on button "Normal Text" at bounding box center [483, 285] width 104 height 22
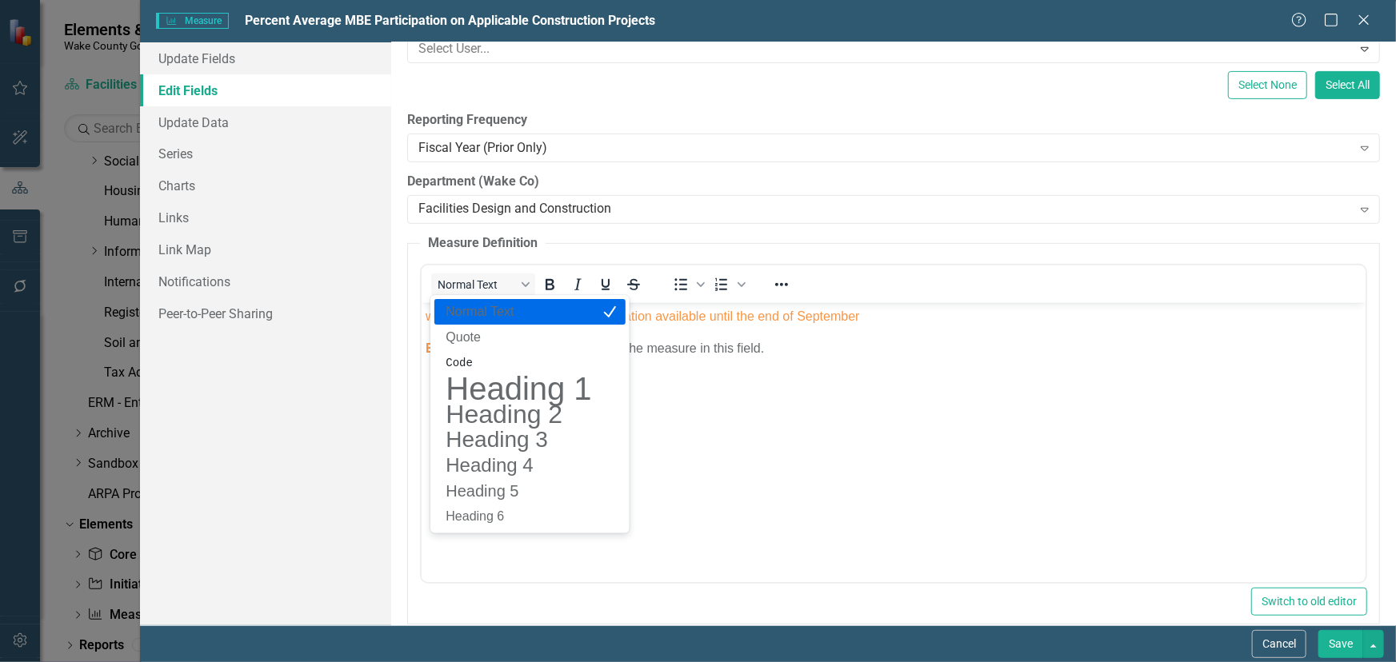
click at [514, 314] on p "Normal Text" at bounding box center [518, 311] width 149 height 19
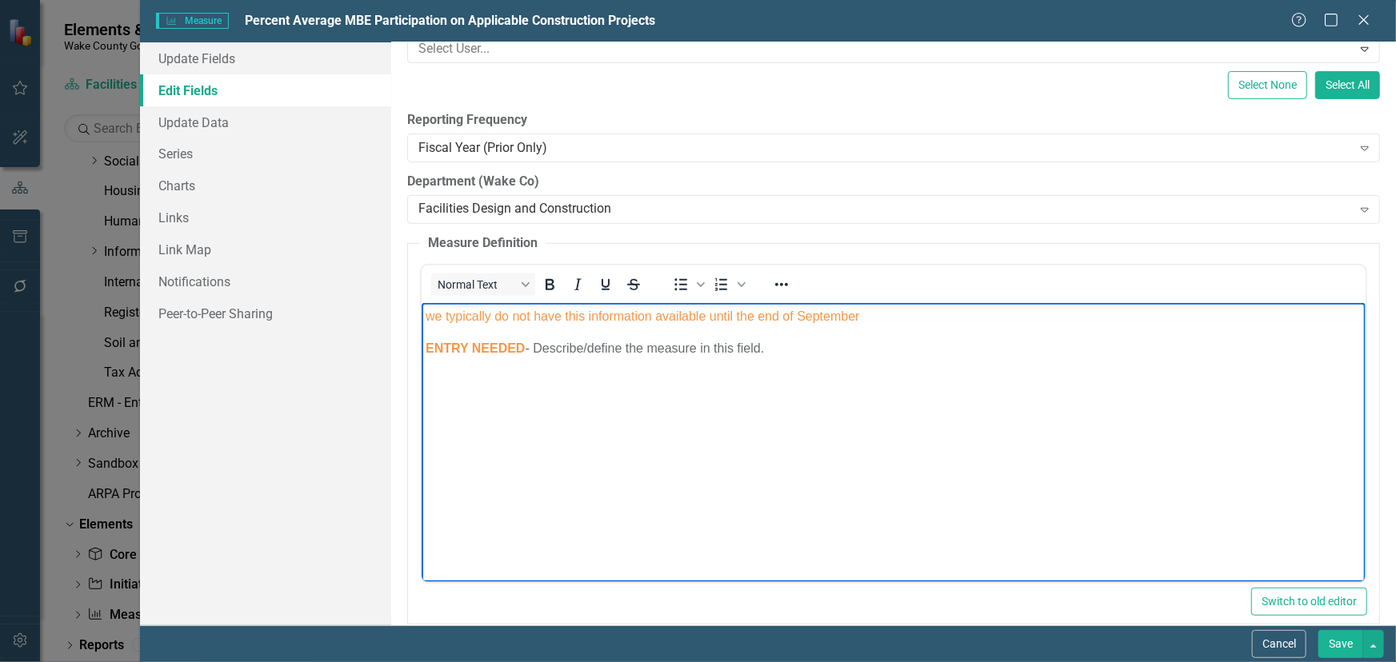
click at [550, 348] on p "ENTRY NEEDED - Describe/define the measure in this field." at bounding box center [893, 348] width 936 height 19
drag, startPoint x: 890, startPoint y: 318, endPoint x: 779, endPoint y: 622, distance: 324.2
click at [421, 319] on html "we typically do not have this information available until the end of September …" at bounding box center [893, 423] width 944 height 240
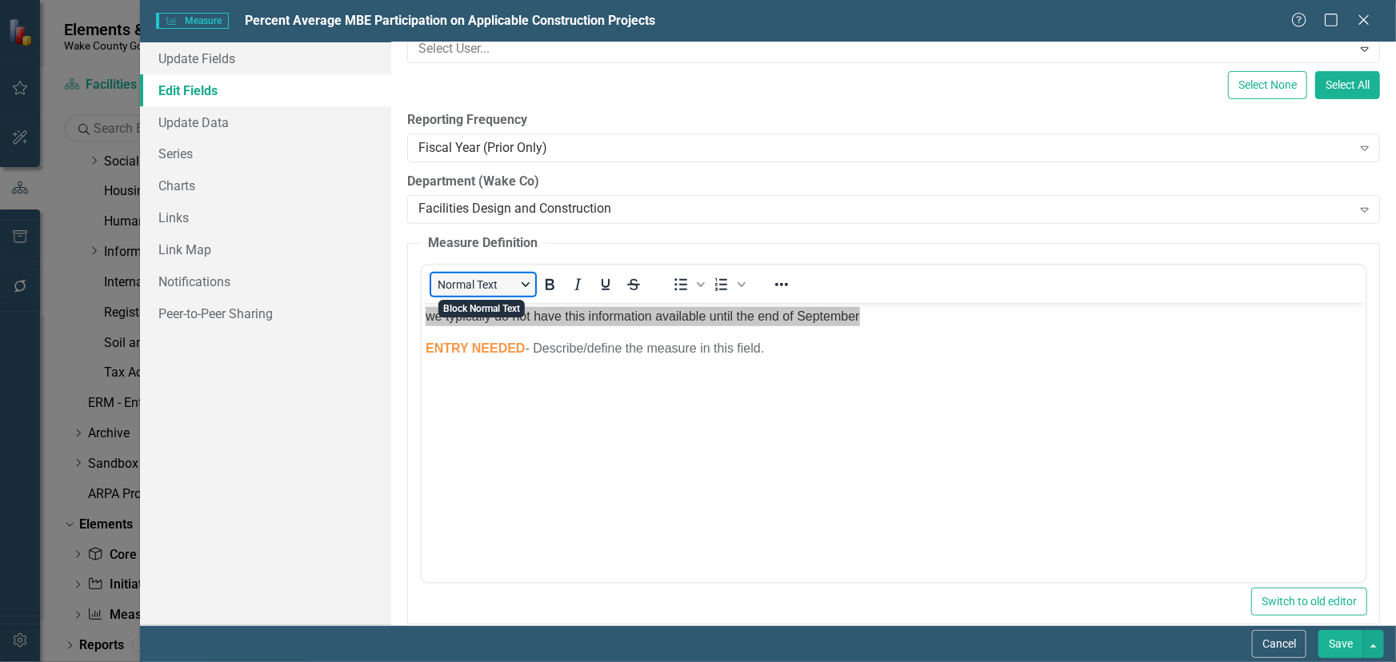
click at [528, 286] on button "Normal Text" at bounding box center [483, 285] width 104 height 22
click at [773, 283] on icon "Reveal or hide additional toolbar items" at bounding box center [780, 284] width 19 height 19
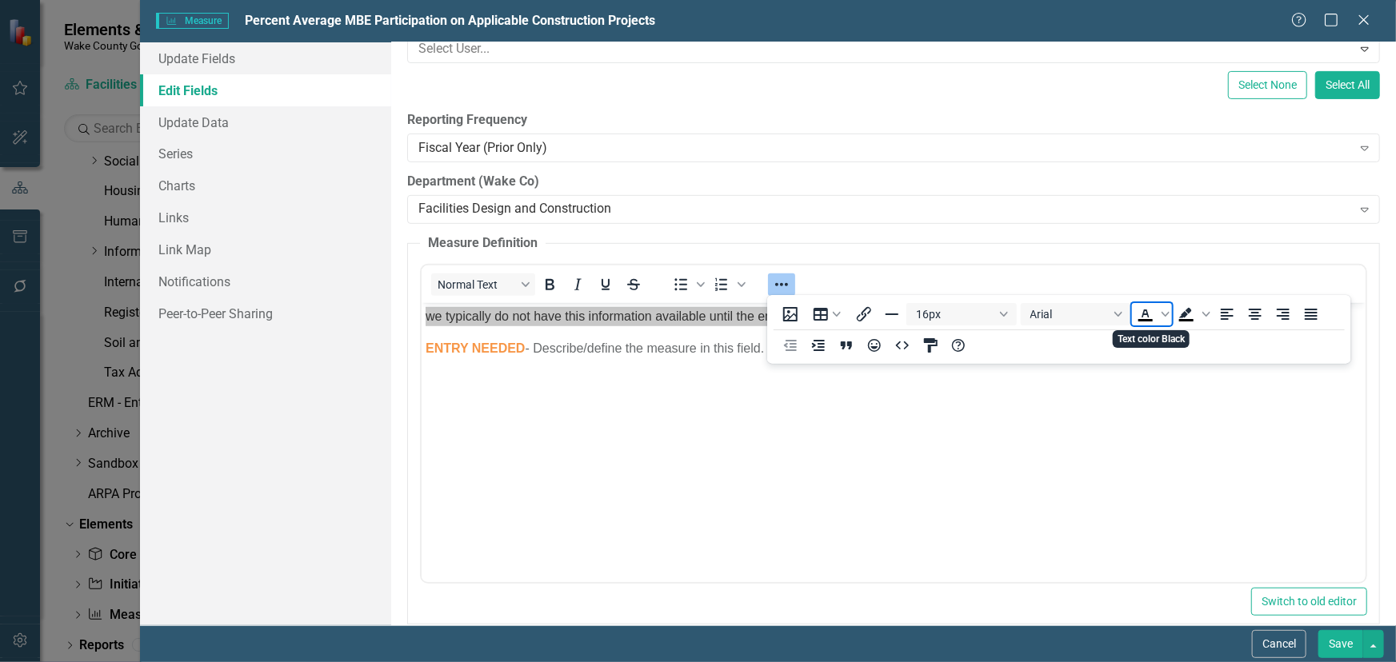
click at [1151, 317] on icon "Text color Black" at bounding box center [1145, 314] width 19 height 19
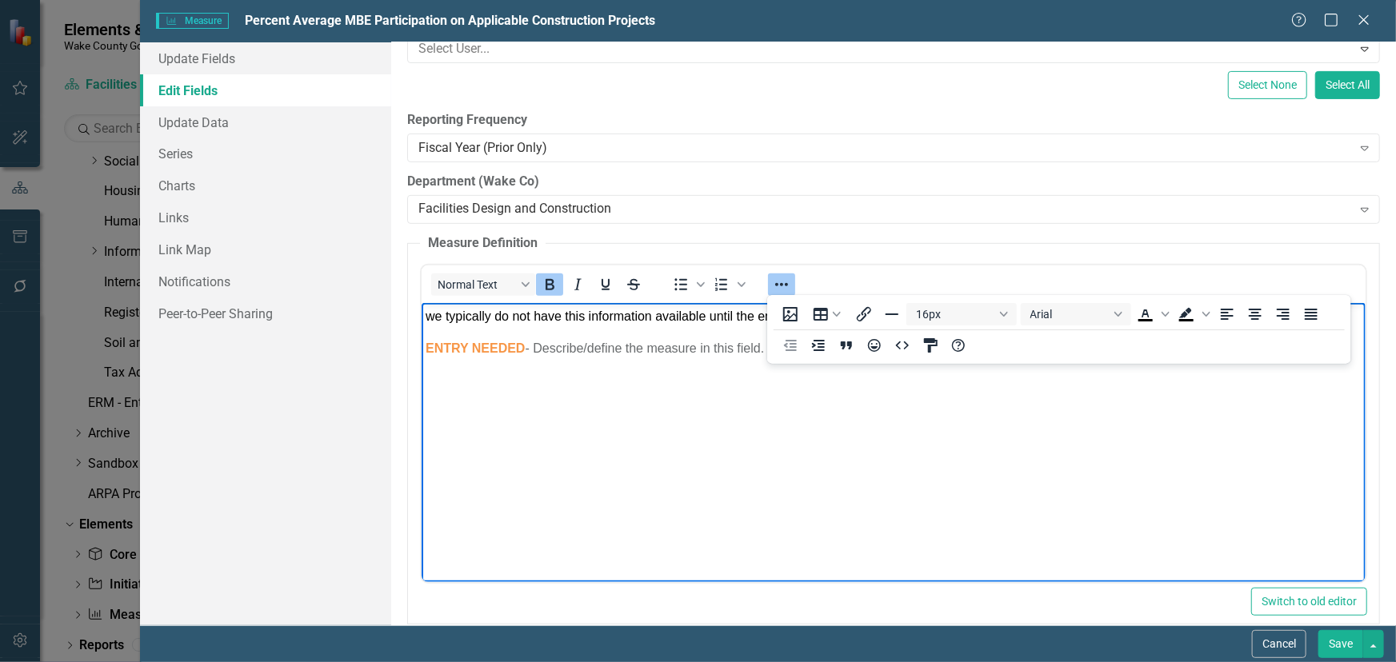
click at [428, 438] on body "we typically do not have this information available until the end of September …" at bounding box center [893, 423] width 944 height 240
click at [434, 330] on body "we typically do not have this information available until the end of September …" at bounding box center [893, 423] width 944 height 240
click at [441, 318] on span "we typically do not have this information available until the end of September" at bounding box center [642, 317] width 434 height 14
drag, startPoint x: 442, startPoint y: 315, endPoint x: 837, endPoint y: 619, distance: 498.0
click at [421, 317] on html "we typically do not have this information available until the end of September …" at bounding box center [893, 423] width 944 height 240
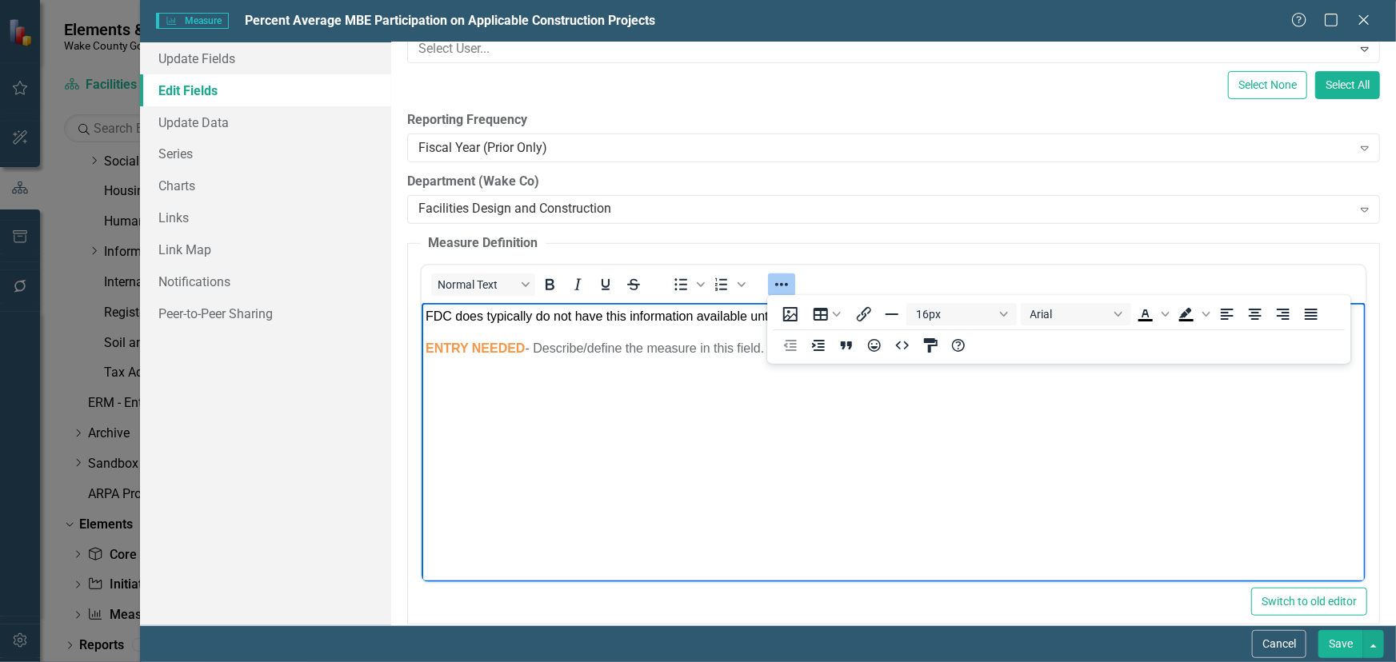
click at [577, 318] on span "FDC does typically do not have this information available until the end of Sept…" at bounding box center [662, 317] width 475 height 14
click at [1291, 392] on body "FDC does typically do not have this information available until the end of Sept…" at bounding box center [893, 423] width 944 height 240
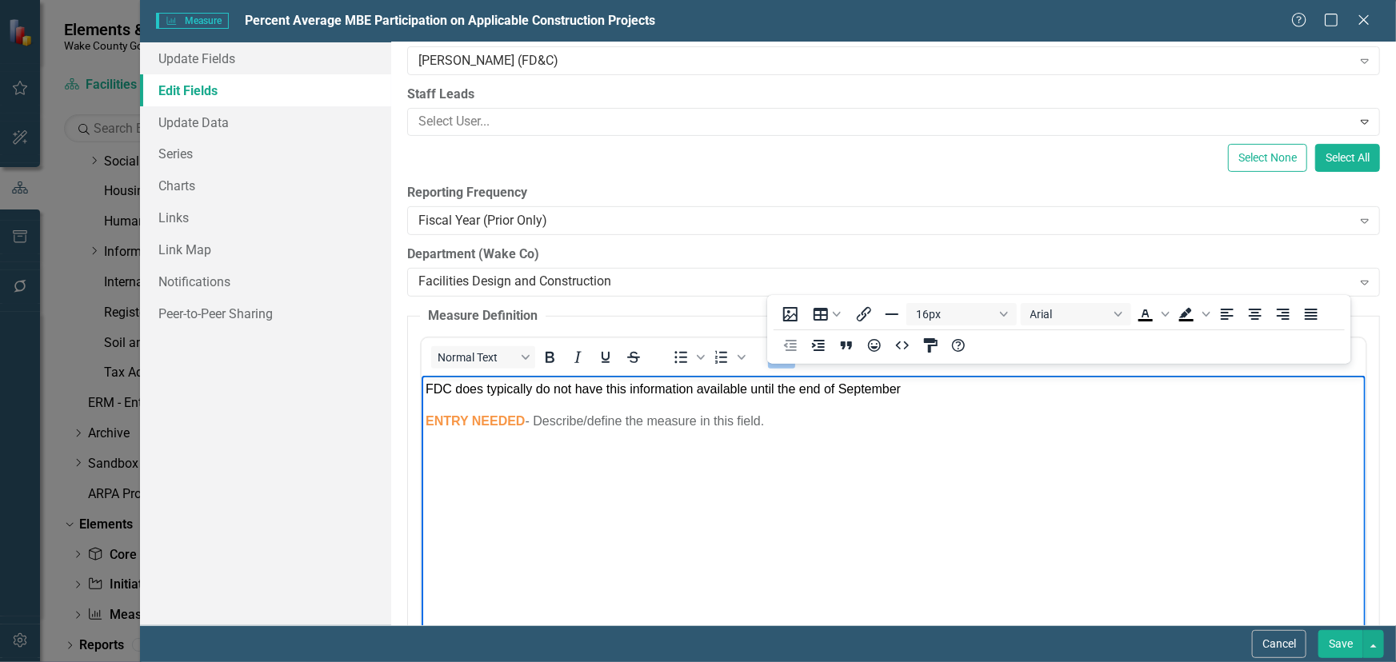
scroll to position [145, 0]
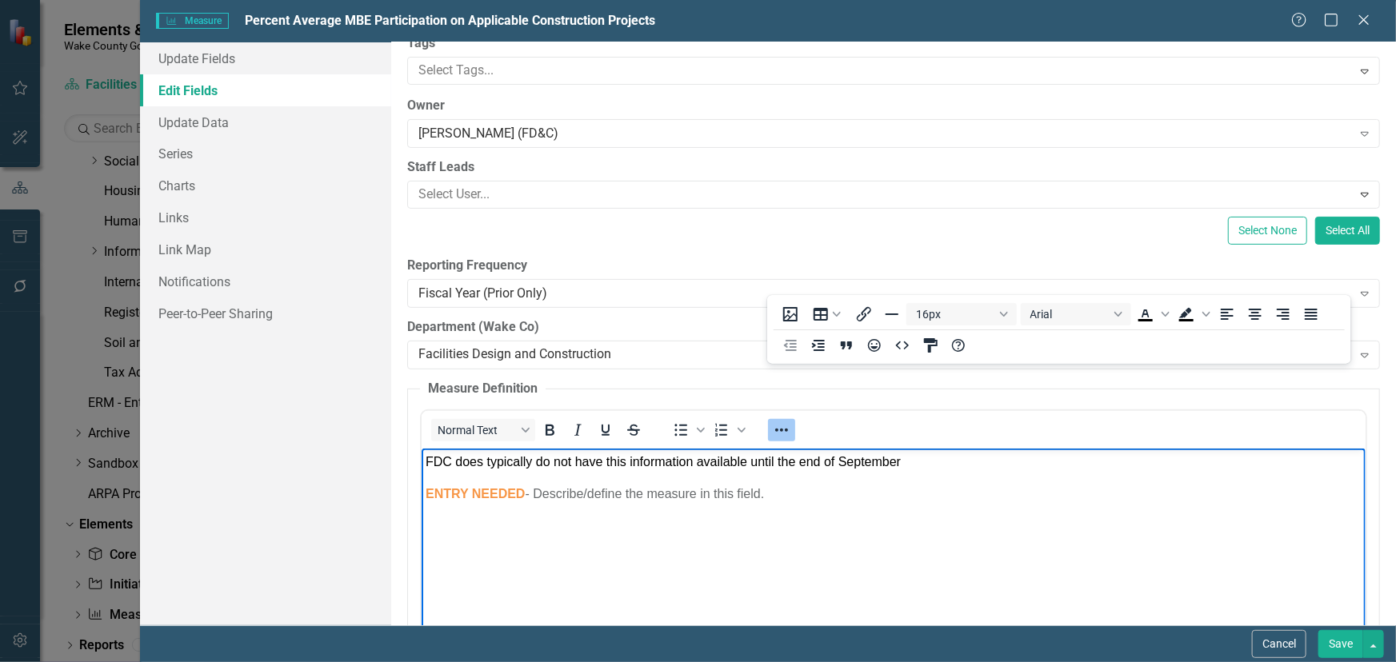
click at [487, 463] on span "FDC does typically do not have this information available until the end of Sept…" at bounding box center [662, 462] width 475 height 14
drag, startPoint x: 903, startPoint y: 469, endPoint x: 390, endPoint y: 457, distance: 513.0
click at [421, 457] on html "FDC does not typically have this information available until the end of Septemb…" at bounding box center [893, 569] width 944 height 240
copy span "FDC does not typically have this information available until the end of Septemb…"
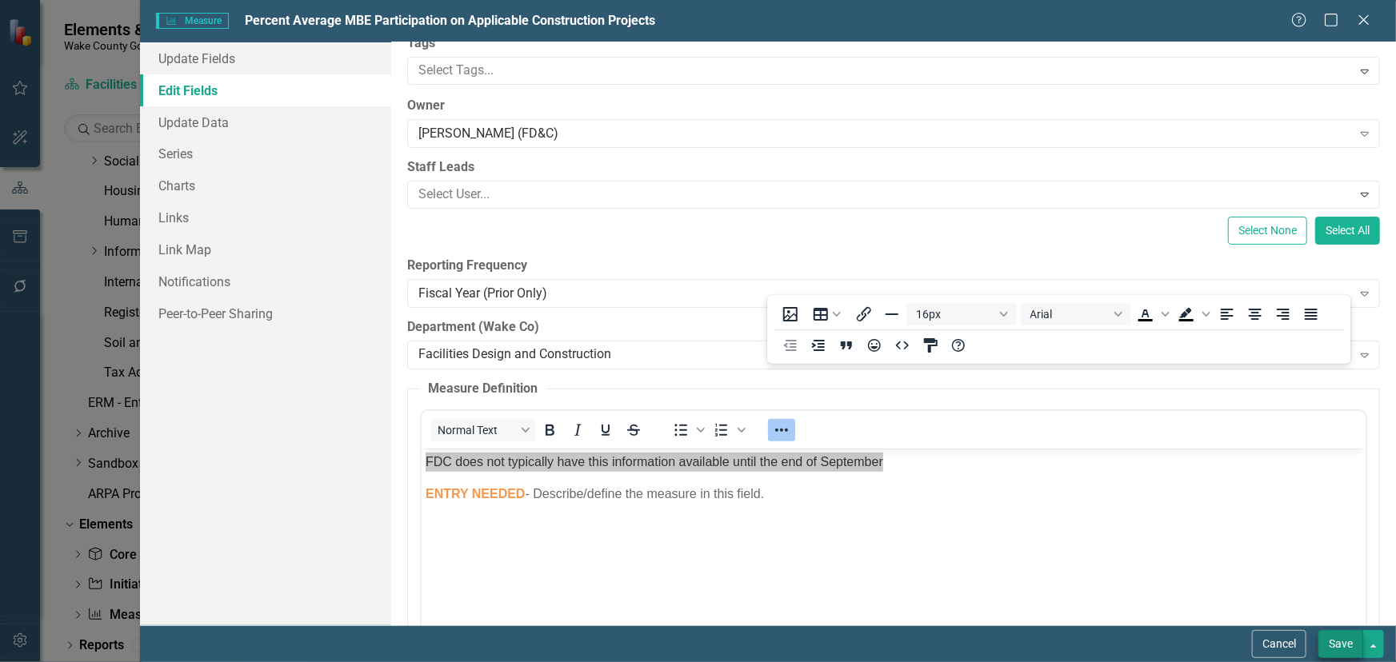
click at [1332, 640] on button "Save" at bounding box center [1341, 644] width 45 height 28
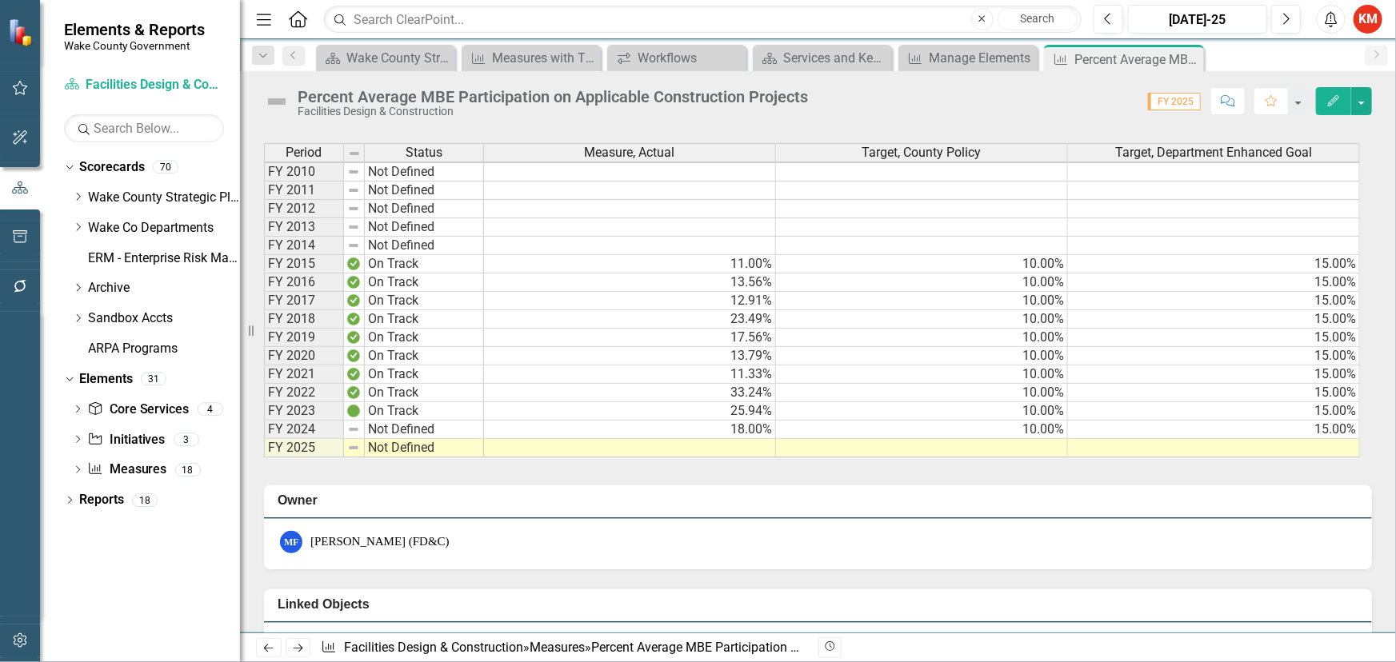
scroll to position [477, 0]
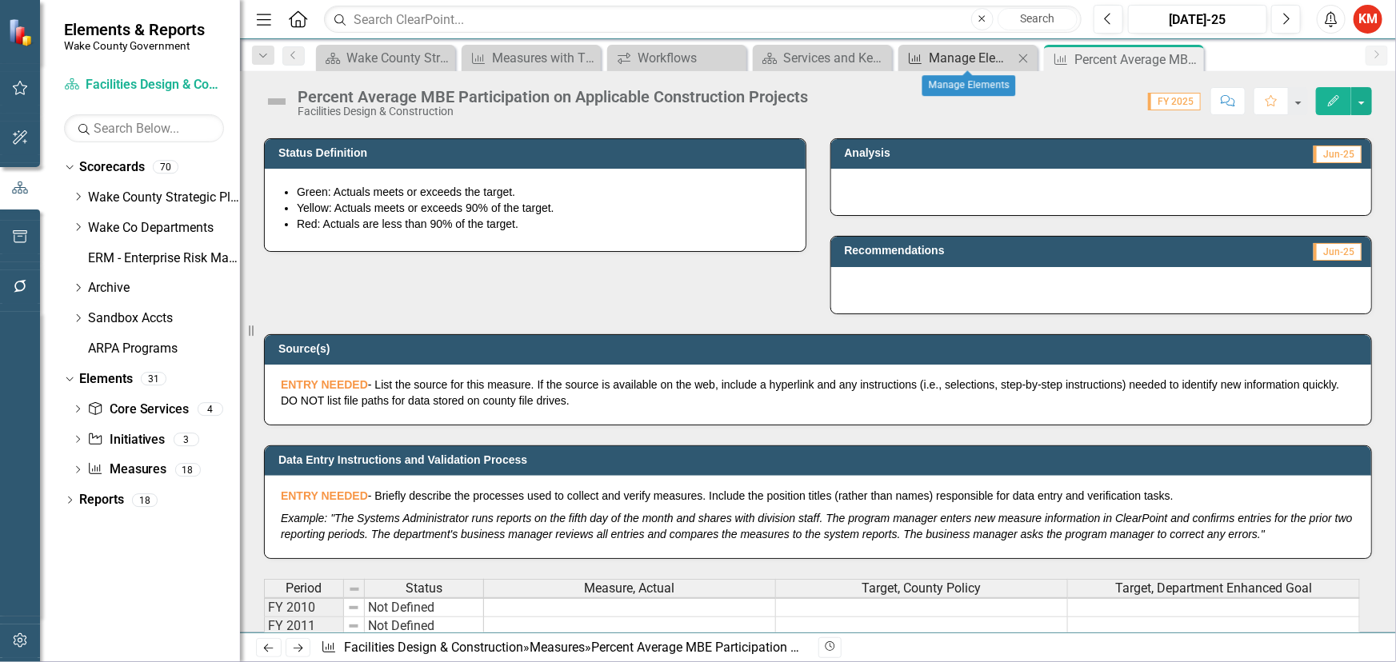
click at [947, 54] on div "Manage Elements" at bounding box center [971, 58] width 85 height 20
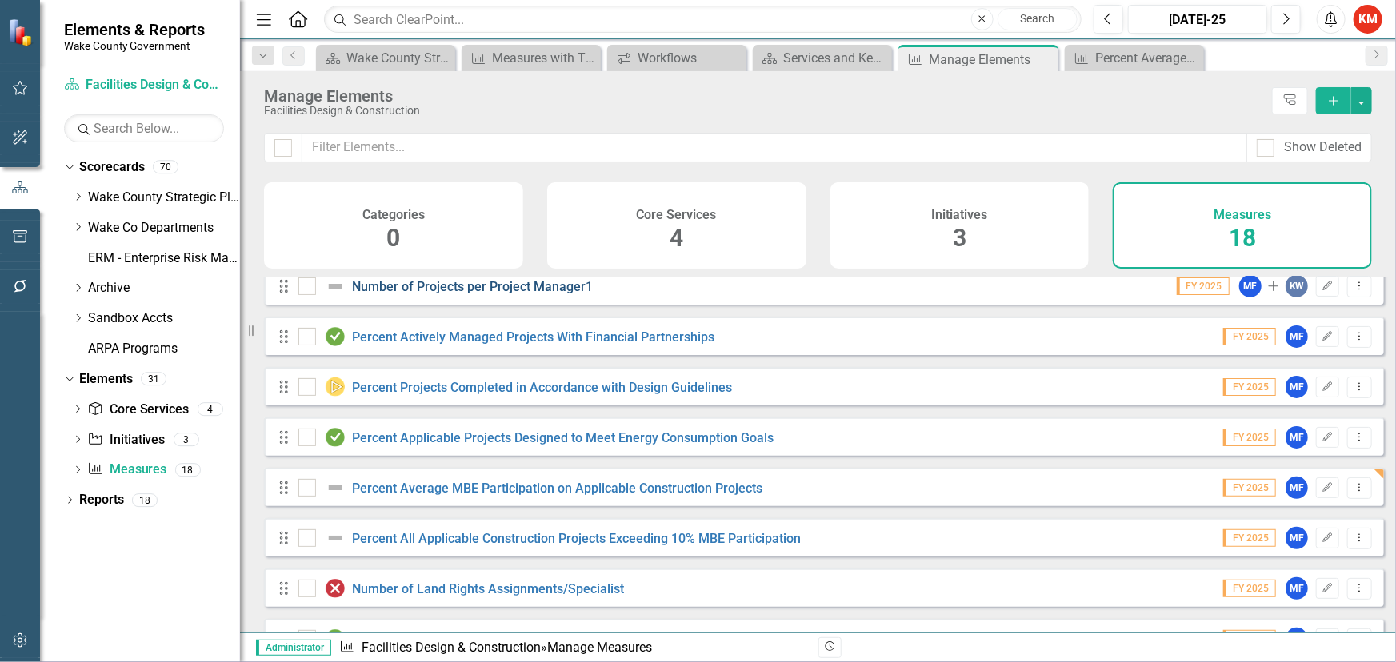
scroll to position [218, 0]
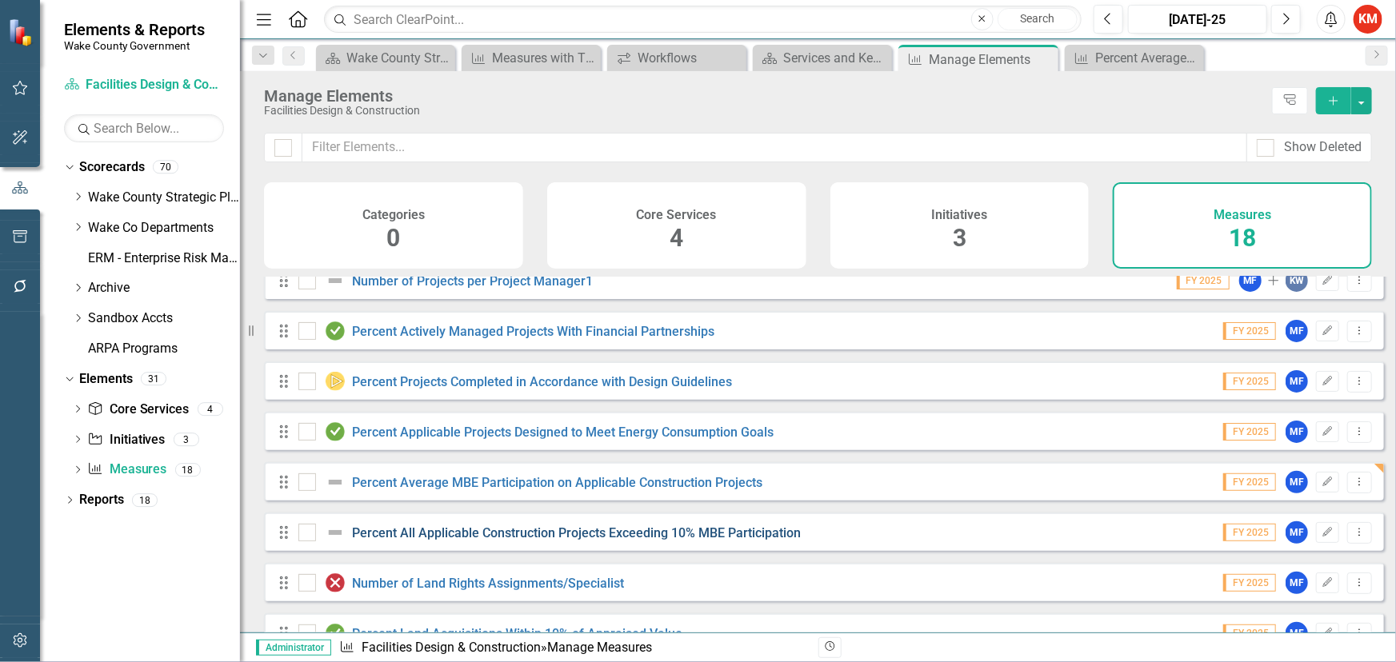
click at [424, 541] on link "Percent All Applicable Construction Projects Exceeding 10% MBE Participation" at bounding box center [577, 533] width 449 height 15
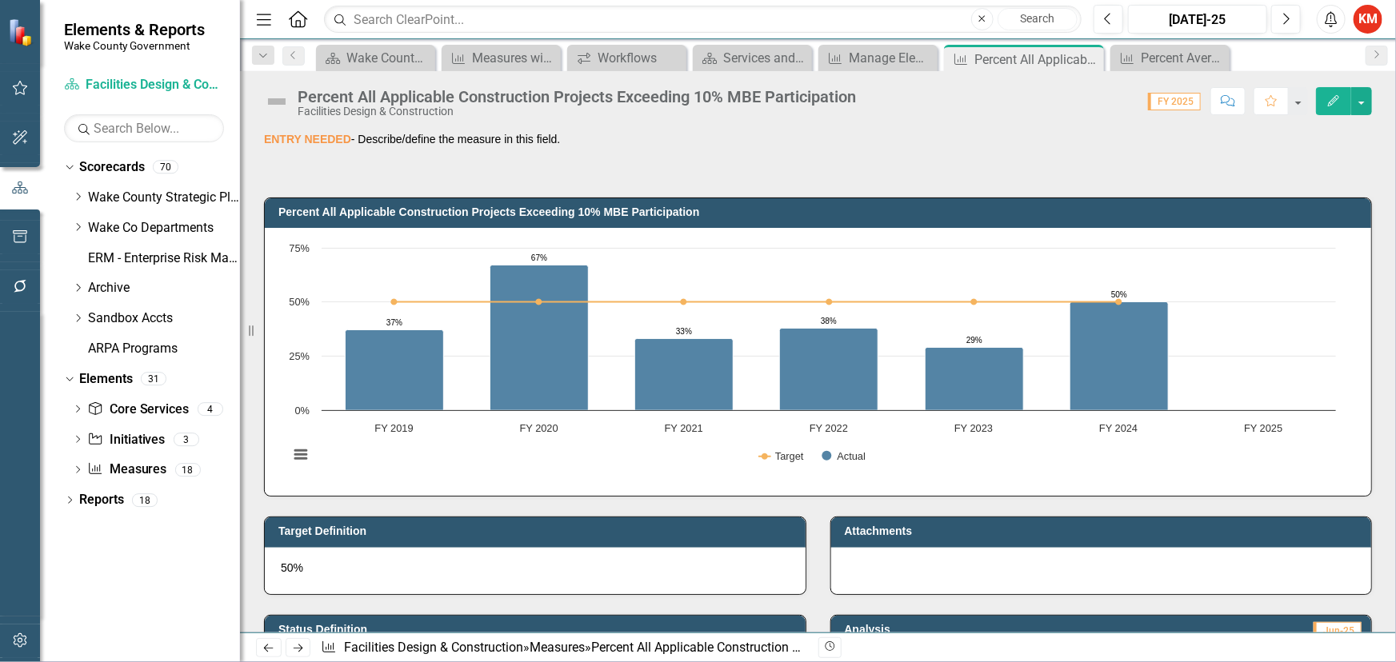
click at [1337, 99] on icon "button" at bounding box center [1333, 100] width 11 height 11
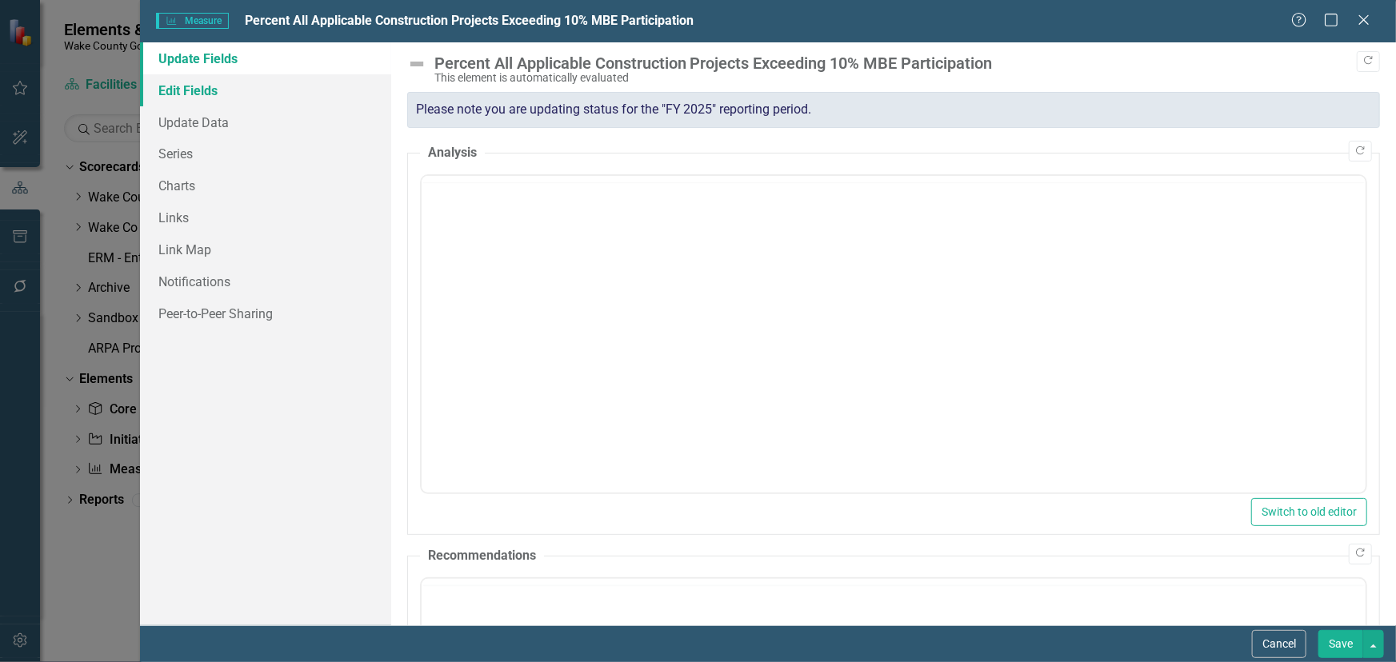
click at [214, 92] on link "Edit Fields" at bounding box center [265, 90] width 251 height 32
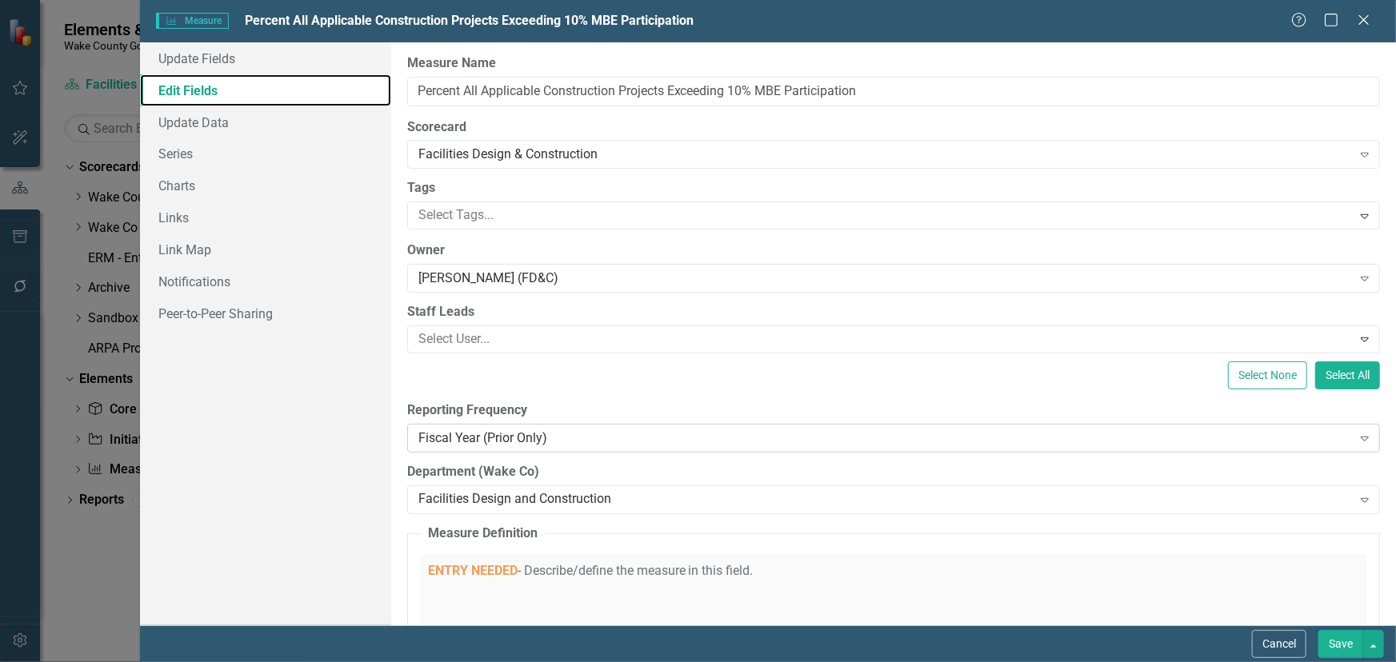
scroll to position [72, 0]
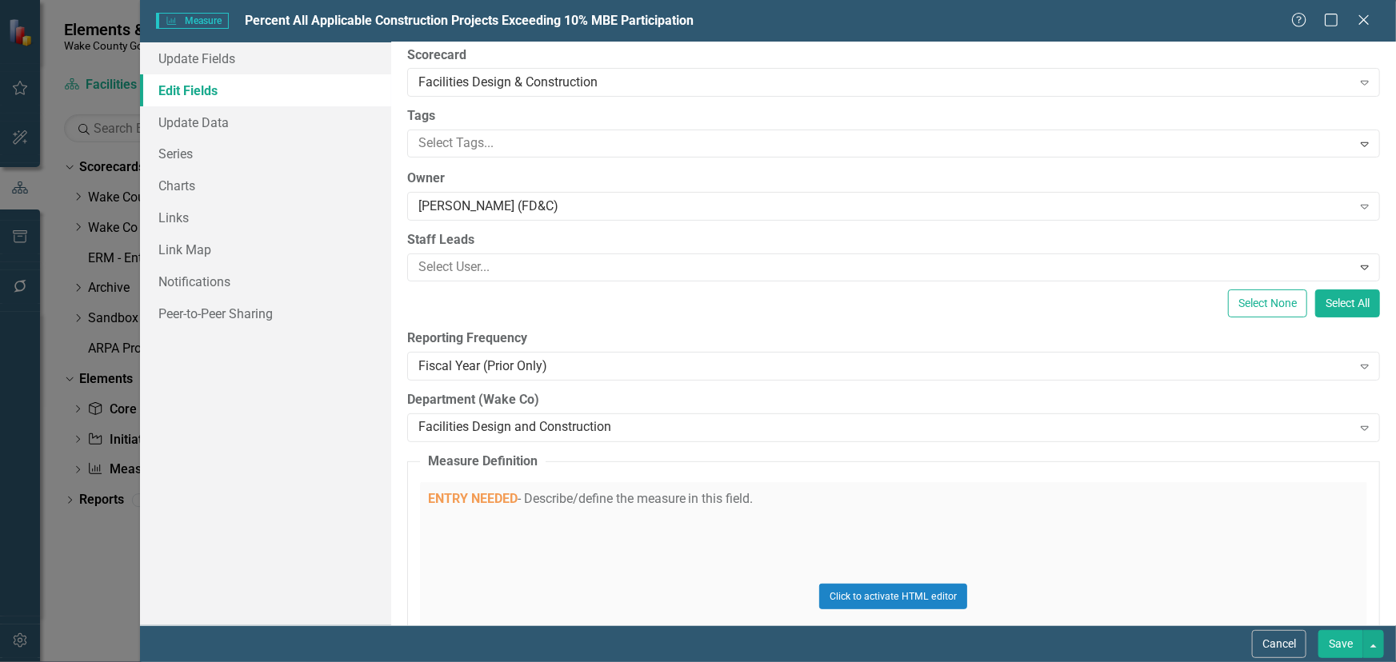
click at [559, 501] on div "Click to activate HTML editor" at bounding box center [893, 596] width 947 height 228
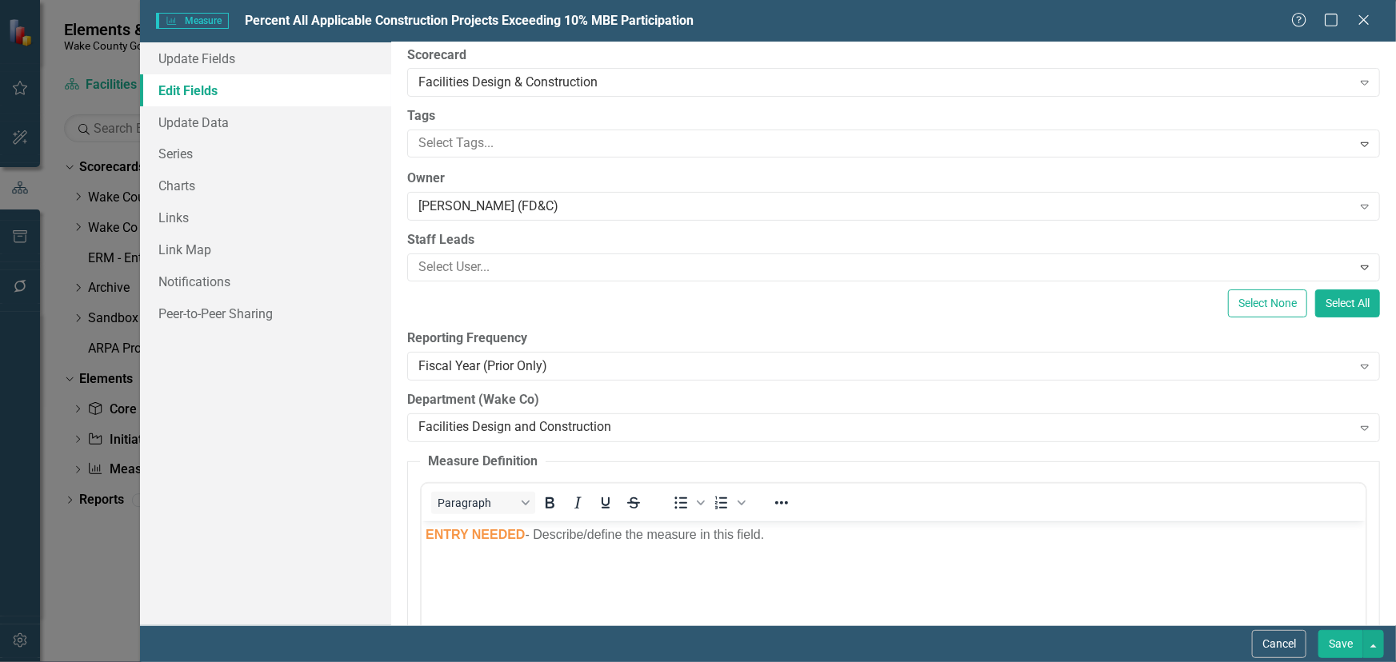
scroll to position [0, 0]
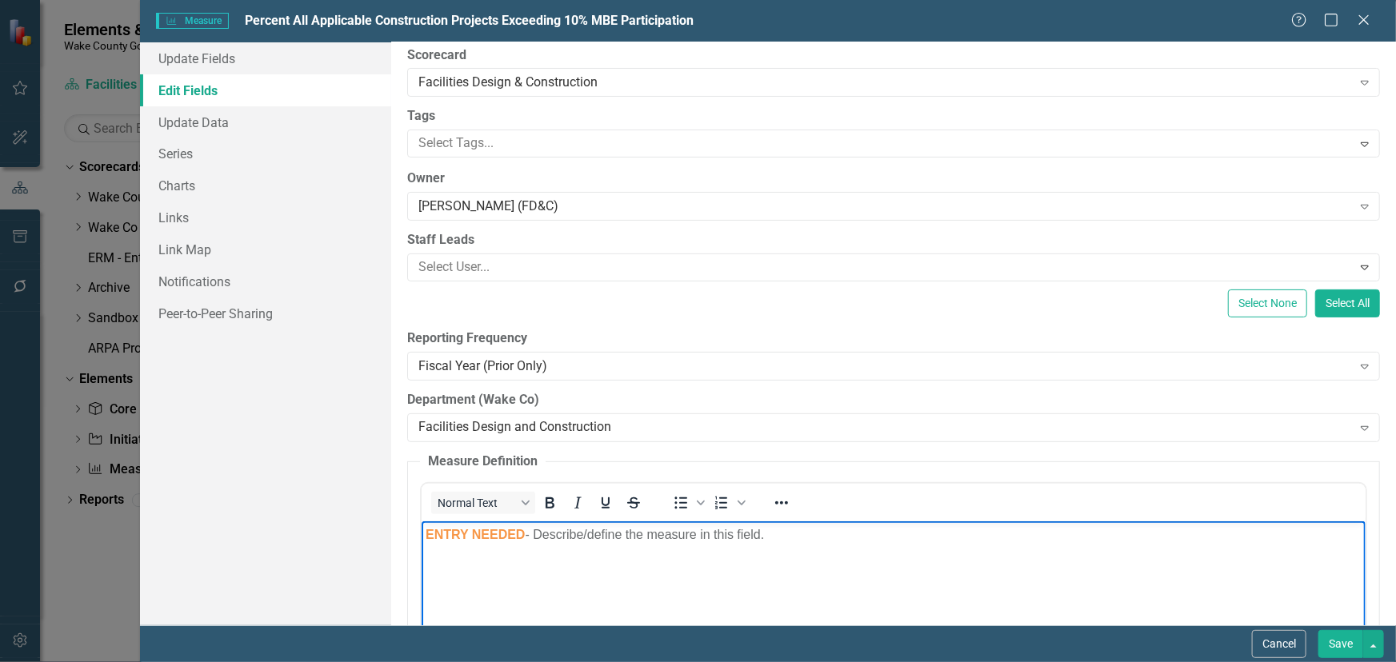
click at [556, 530] on p "ENTRY NEEDED - Describe/define the measure in this field." at bounding box center [893, 535] width 936 height 19
click at [446, 531] on span "ENTRY NEEDED" at bounding box center [474, 535] width 99 height 14
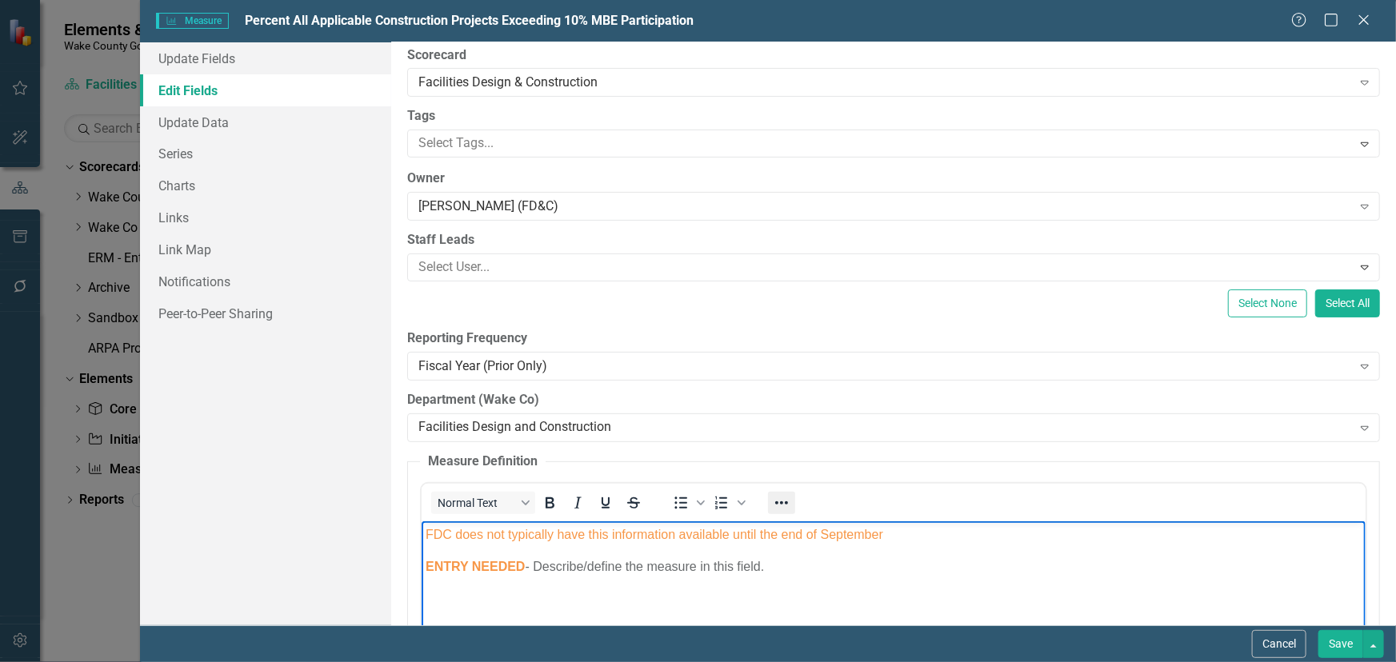
click at [778, 503] on icon "Reveal or hide additional toolbar items" at bounding box center [780, 503] width 19 height 19
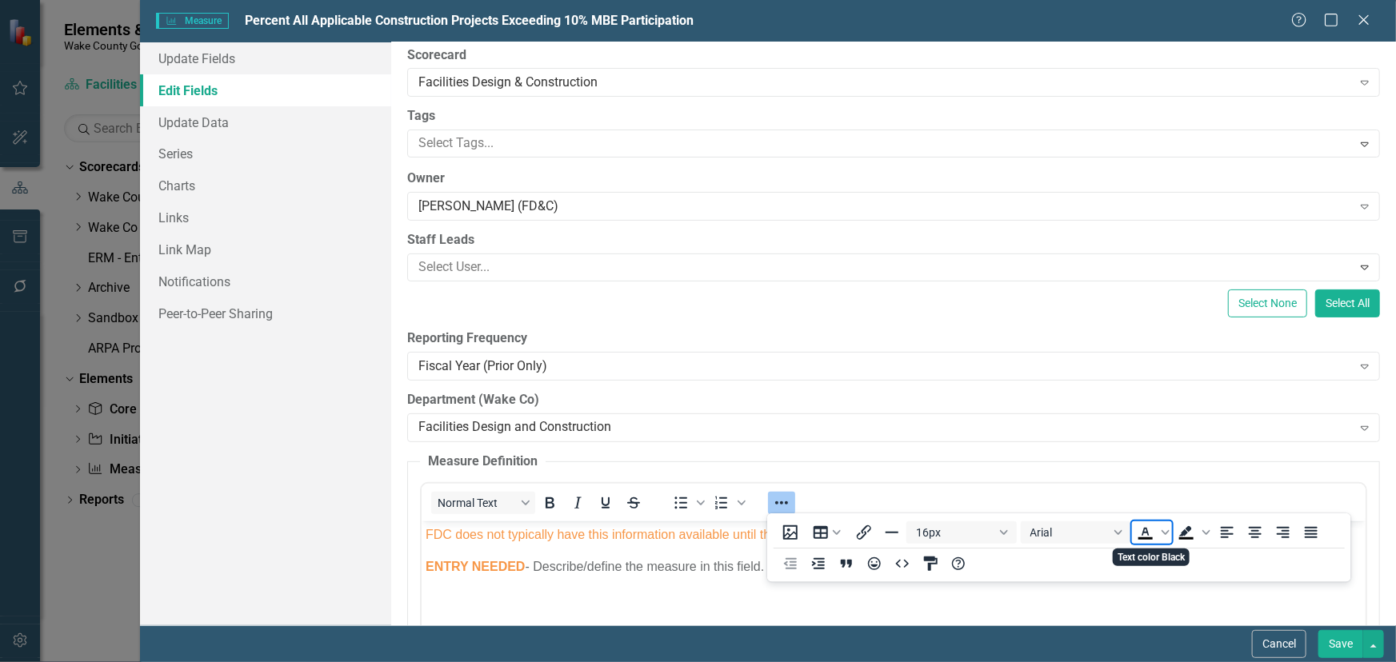
click at [1151, 533] on icon "Text color Black" at bounding box center [1145, 532] width 19 height 19
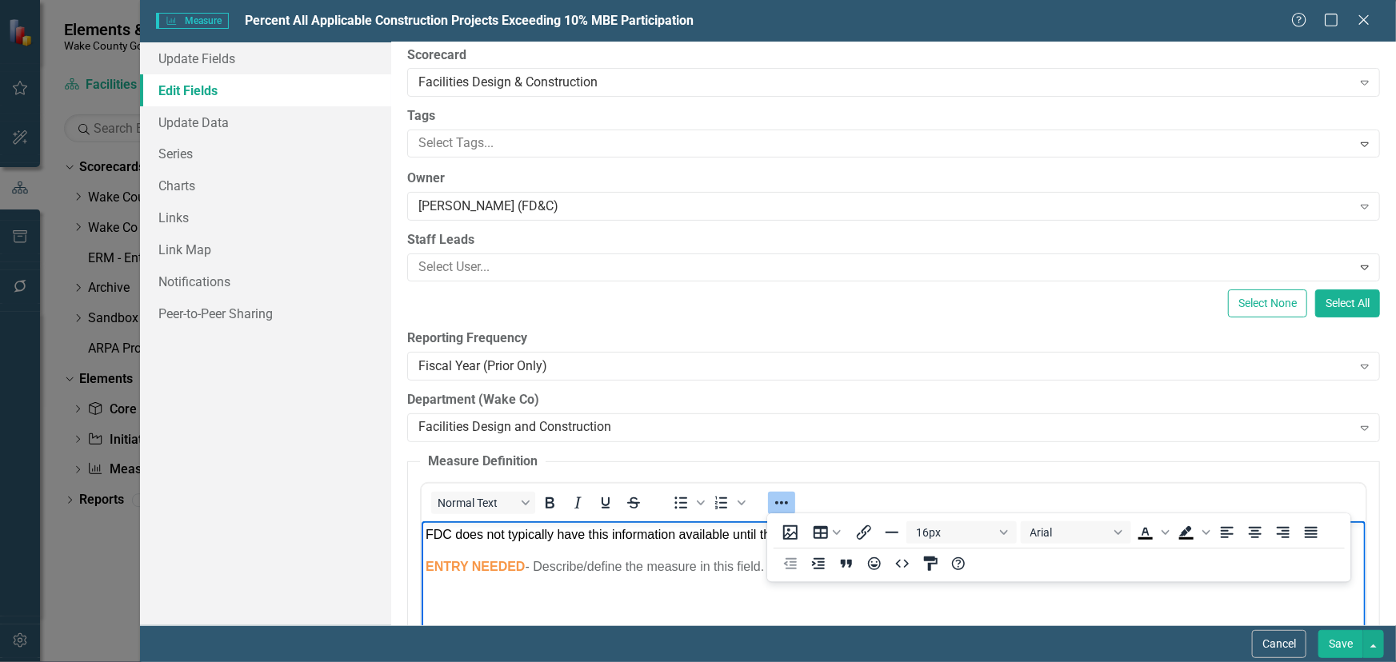
click at [582, 565] on p "ENTRY NEEDED - Describe/define the measure in this field." at bounding box center [893, 567] width 936 height 19
click at [527, 536] on span "FDC does not typically have this information available until the end of Septemb…" at bounding box center [654, 535] width 458 height 14
click at [1333, 643] on button "Save" at bounding box center [1341, 644] width 45 height 28
